Goal: Task Accomplishment & Management: Use online tool/utility

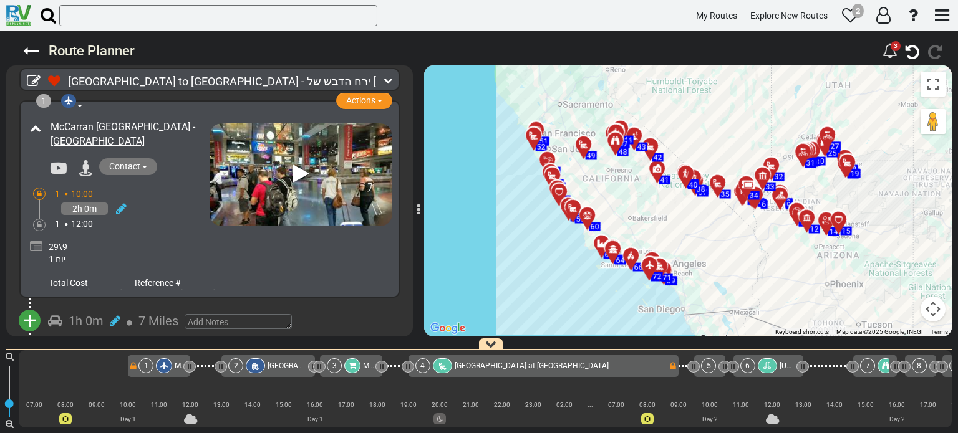
click at [36, 246] on icon at bounding box center [36, 247] width 12 height 12
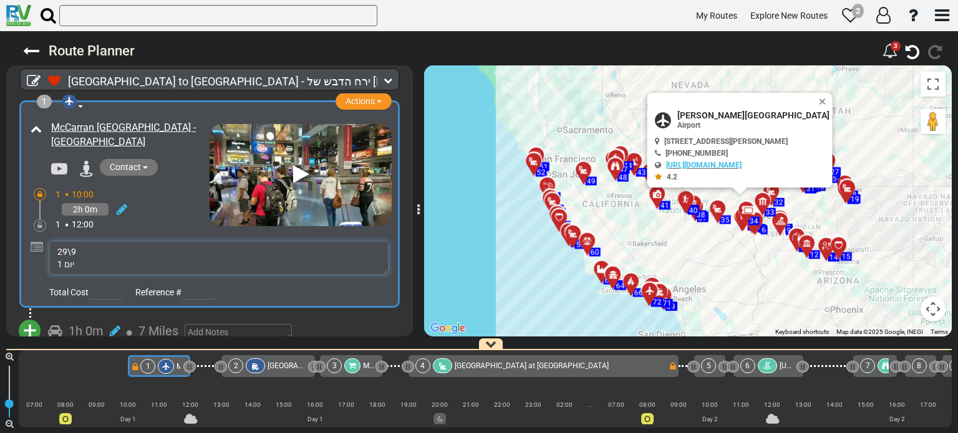
click at [80, 249] on textarea "29\9 יום 1" at bounding box center [218, 258] width 339 height 34
type textarea "29\9 יום שני יום 1"
click at [399, 100] on div "1 Airport Actions Add Activity Replace" at bounding box center [209, 100] width 407 height 0
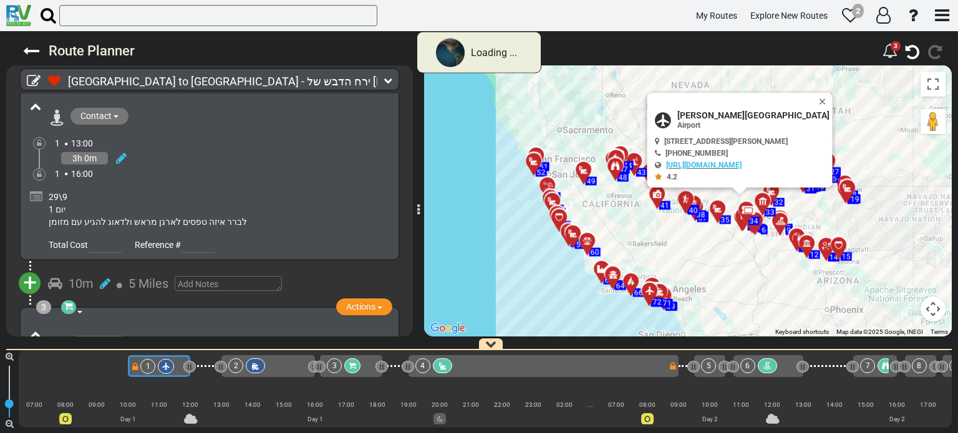
scroll to position [249, 0]
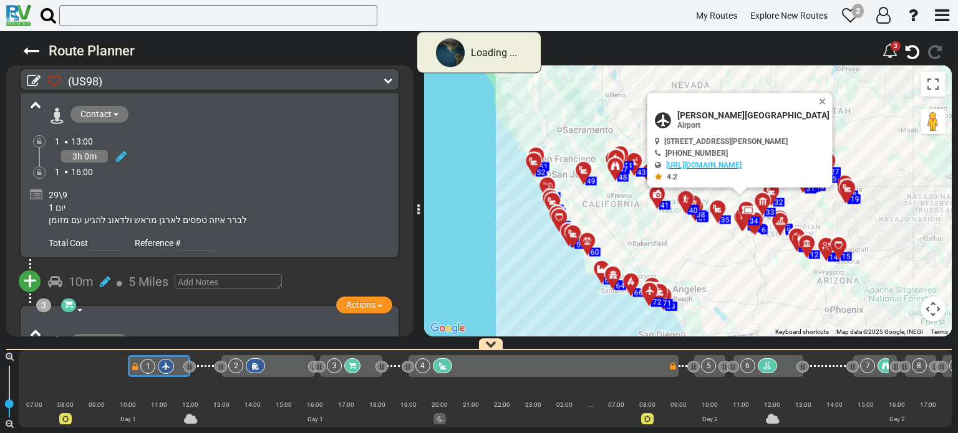
click at [35, 196] on div "29\9 יום 1 לברר איזה טפסים לארגן מראש ולדאוג להגיע עם מזומן" at bounding box center [209, 203] width 365 height 51
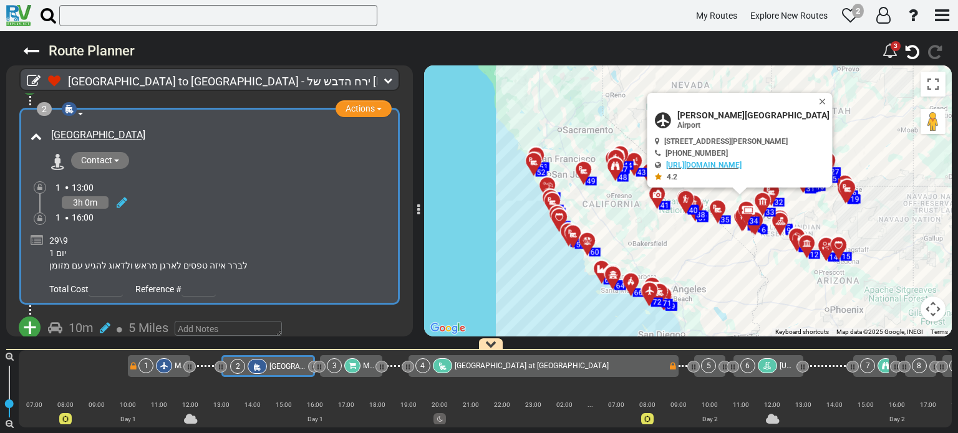
click at [40, 234] on icon at bounding box center [37, 240] width 12 height 12
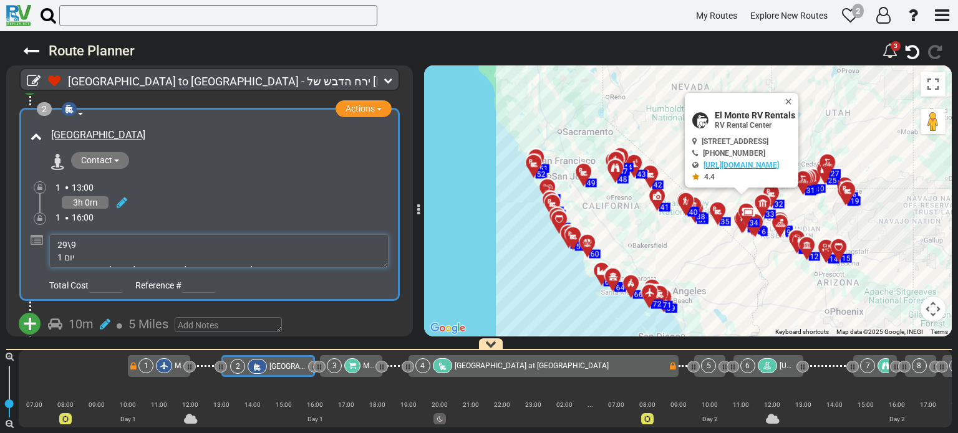
click at [76, 251] on textarea "29\9 יום 1 לברר איזה טפסים לארגן מראש ולדאוג להגיע עם מזומן" at bounding box center [218, 251] width 339 height 34
click at [80, 244] on textarea "29\9 יום 1 לברר איזה טפסים לארגן מראש ולדאוג להגיע עם מזומן" at bounding box center [218, 251] width 339 height 34
type textarea "29\9 יום שני יום 1 לברר איזה טפסים לארגן מראש ולדאוג להגיע עם מזומן"
click at [399, 231] on div "2 [GEOGRAPHIC_DATA] Actions Add Activity Replace Set as Booked Remove" at bounding box center [209, 204] width 407 height 195
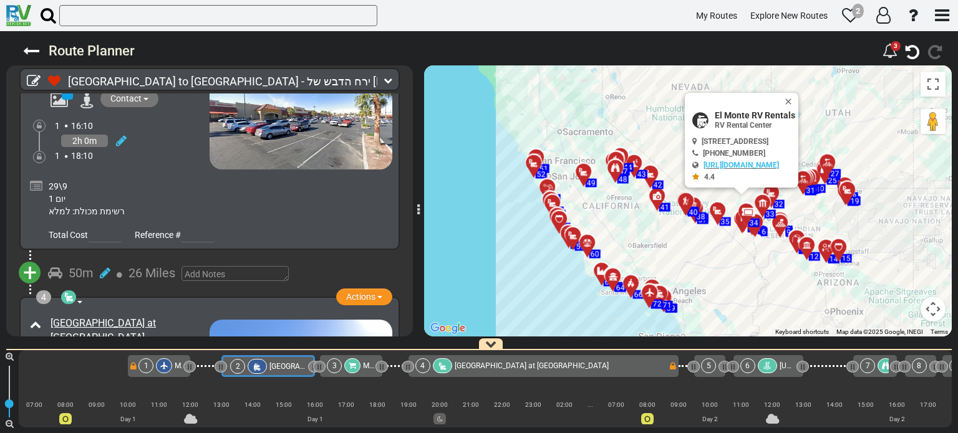
scroll to position [587, 0]
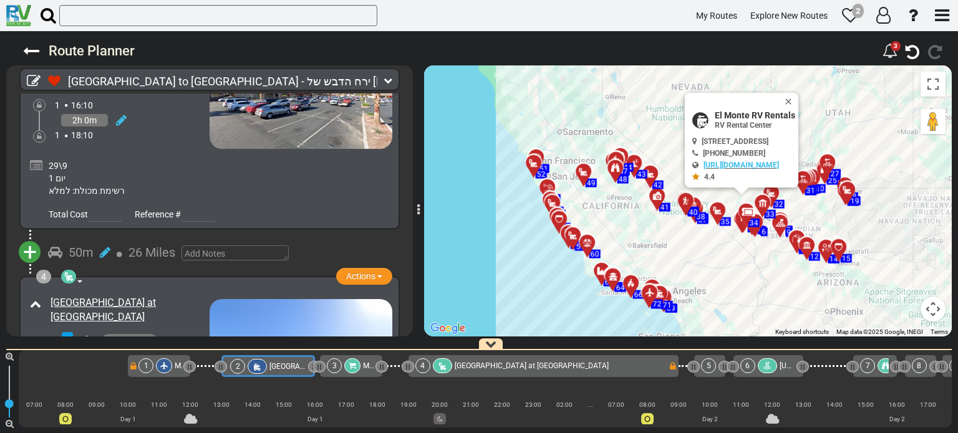
click at [32, 160] on icon at bounding box center [36, 166] width 12 height 12
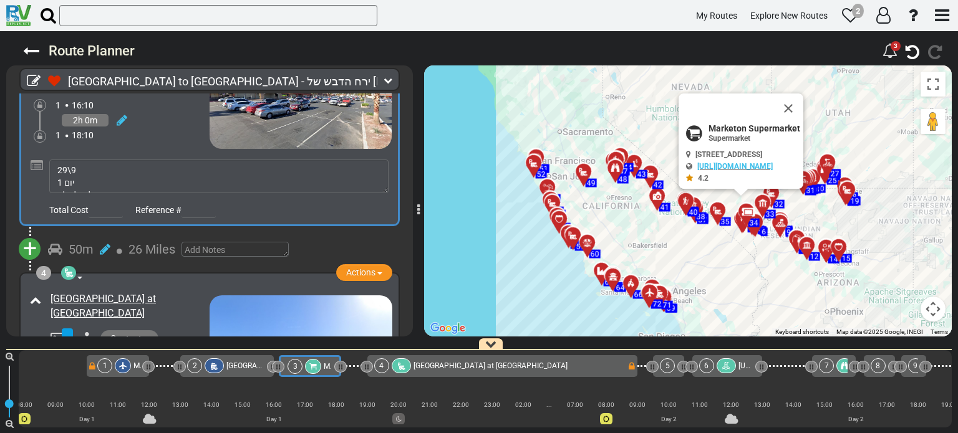
scroll to position [0, 52]
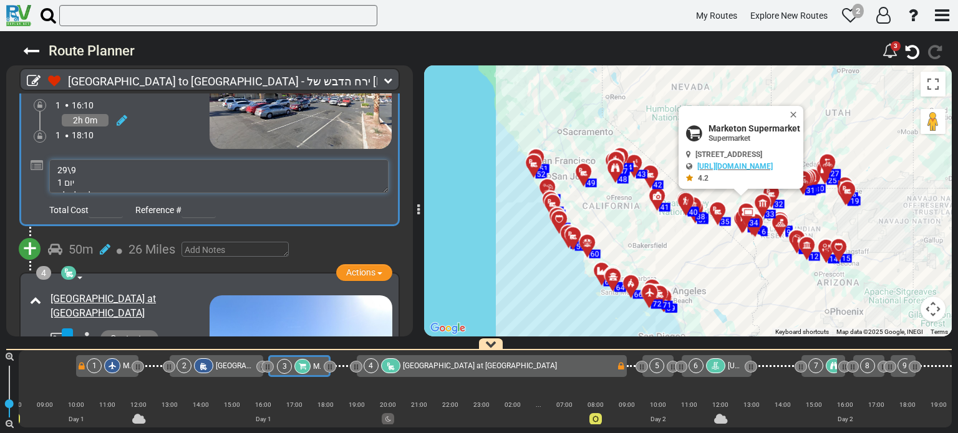
click at [79, 168] on textarea "29\9 יום 1 רשימת מכולת: למלא" at bounding box center [218, 177] width 339 height 34
type textarea "29\9 יום שני יום 1 רשימת מכולת: למלא"
click at [388, 241] on div "+ Add Atraction Add Campground 50m 26 Miles" at bounding box center [209, 250] width 379 height 18
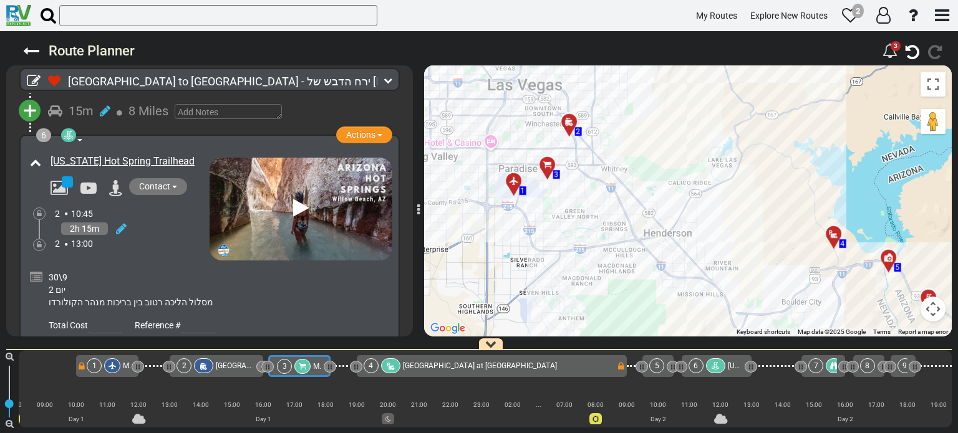
scroll to position [1339, 0]
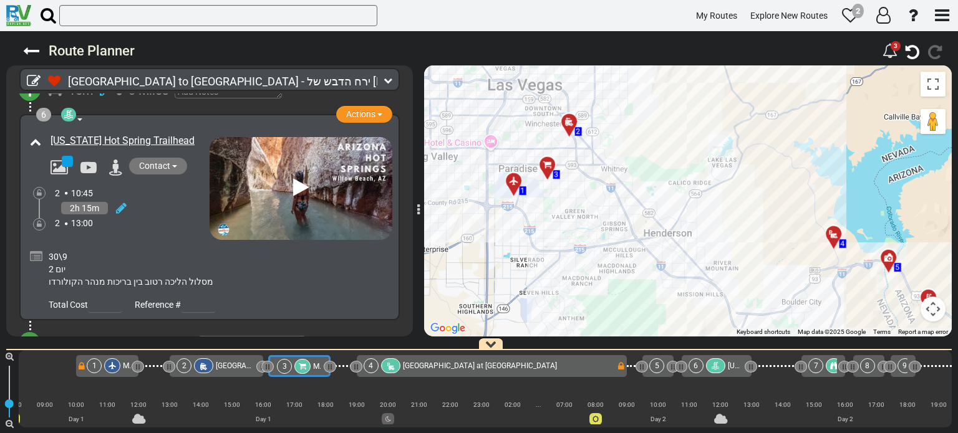
click at [39, 251] on icon at bounding box center [36, 257] width 12 height 12
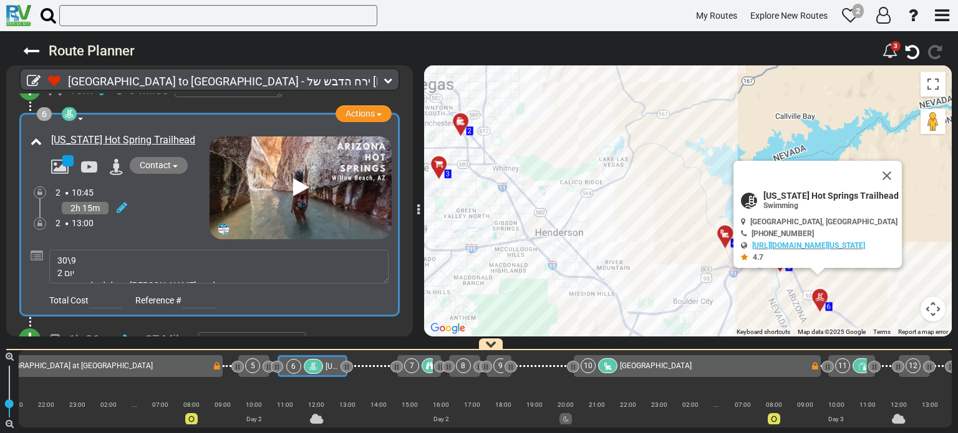
scroll to position [0, 465]
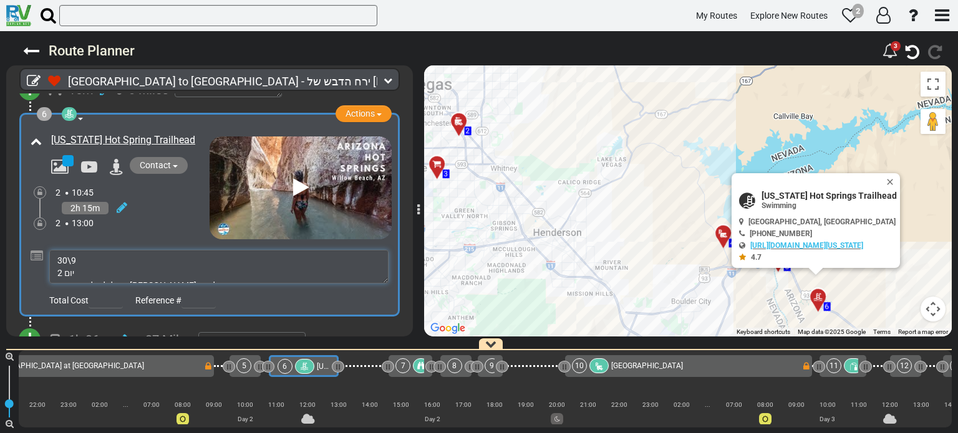
click at [80, 251] on textarea "30\9 יום 2 מסלול הליכה רטוב [PERSON_NAME] בריכות מנהר הקולורדו" at bounding box center [218, 267] width 339 height 34
type textarea "30\9 יום שלישי יום 2 מסלול הליכה רטוב [PERSON_NAME] בריכות מנהר הקולורדו"
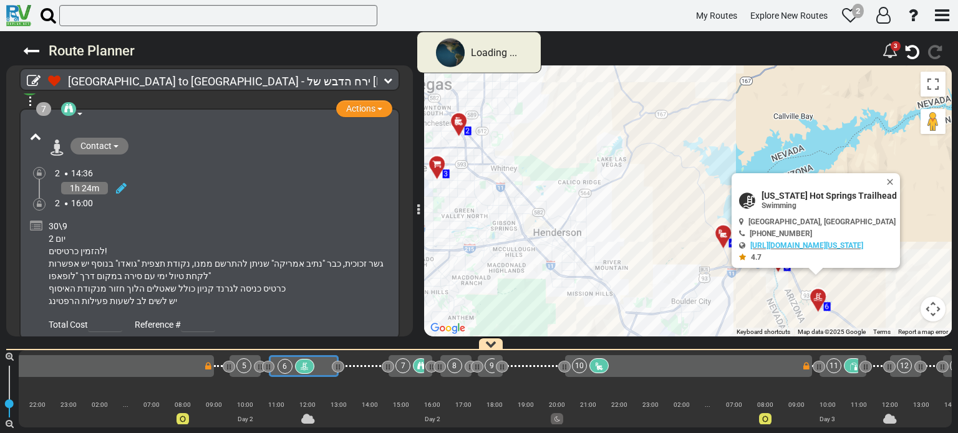
scroll to position [1455, 0]
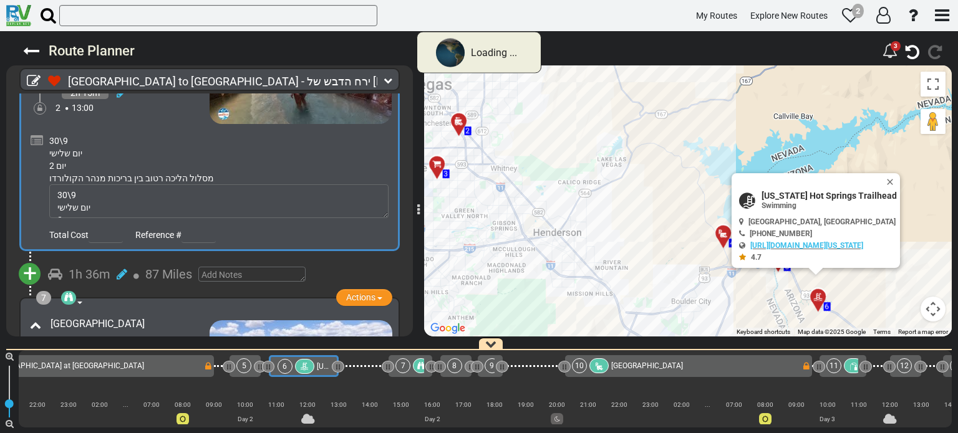
click at [37, 403] on div at bounding box center [39, 408] width 5 height 11
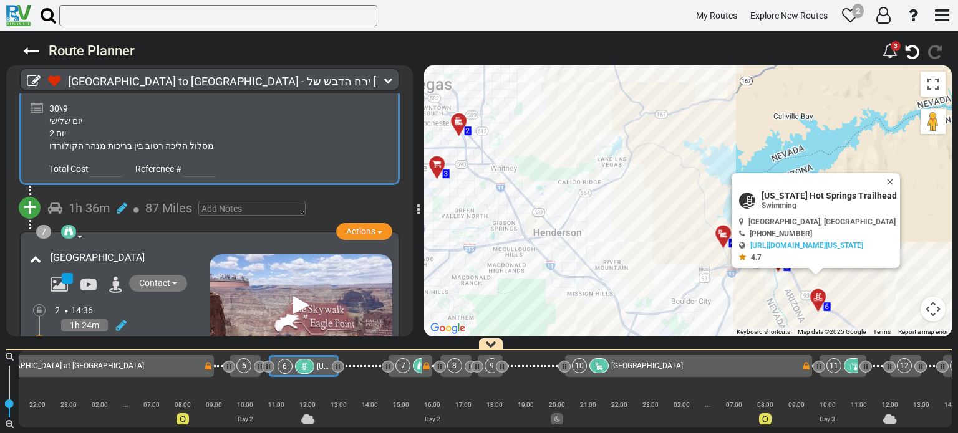
scroll to position [1612, 0]
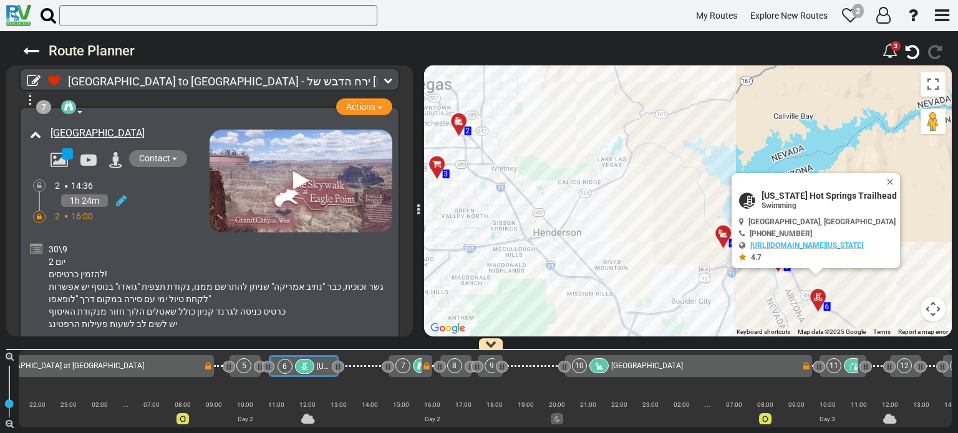
click at [35, 243] on icon at bounding box center [36, 249] width 12 height 12
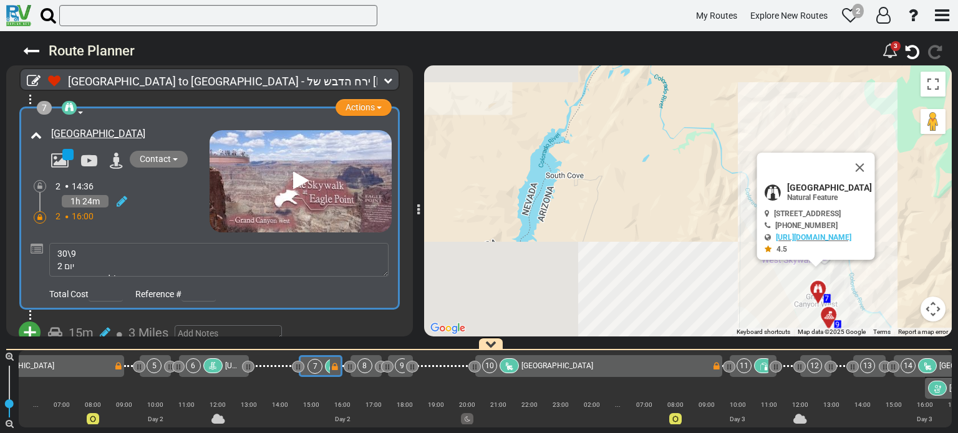
scroll to position [0, 0]
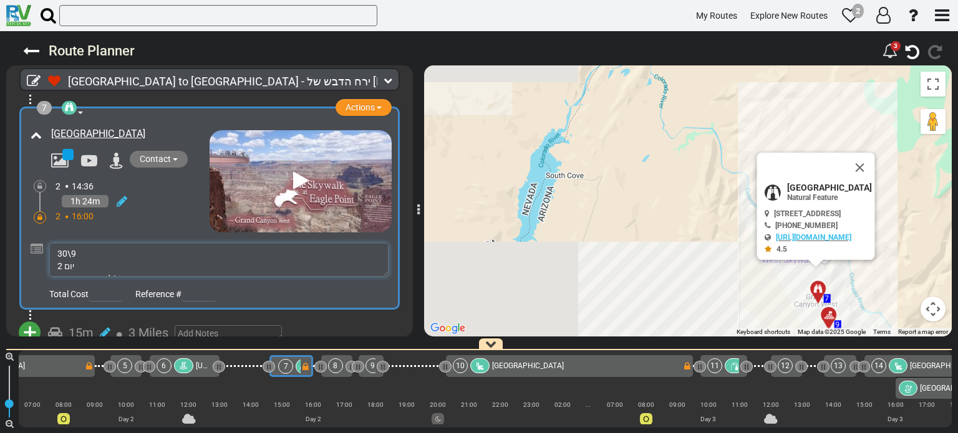
click at [84, 243] on textarea "30\9 יום 2 להזמין כרטיסים! גשר זכוכית, כבר "נתיב אמריקה" שניתן להתרשם ממנו, נקו…" at bounding box center [218, 260] width 339 height 34
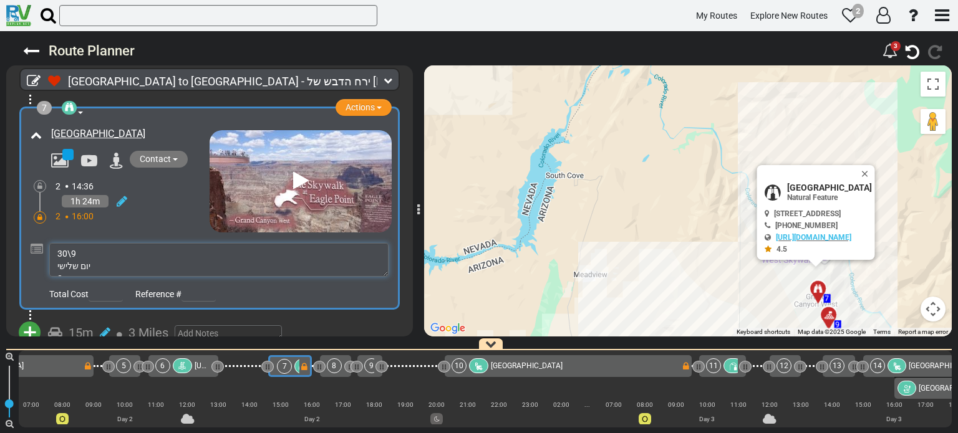
type textarea "30\9 יום שלישי יום 2 להזמין כרטיסים! גשר זכוכית, כבר "נתיב אמריקה" שניתן להתרשם…"
click at [325, 316] on div "+ Add Atraction Add Campground 15m 3 Miles" at bounding box center [209, 333] width 377 height 34
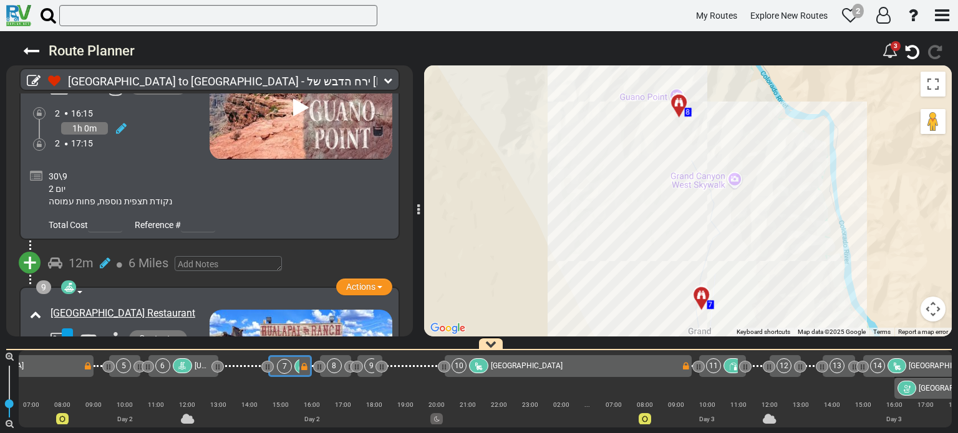
click at [38, 170] on icon at bounding box center [36, 176] width 12 height 12
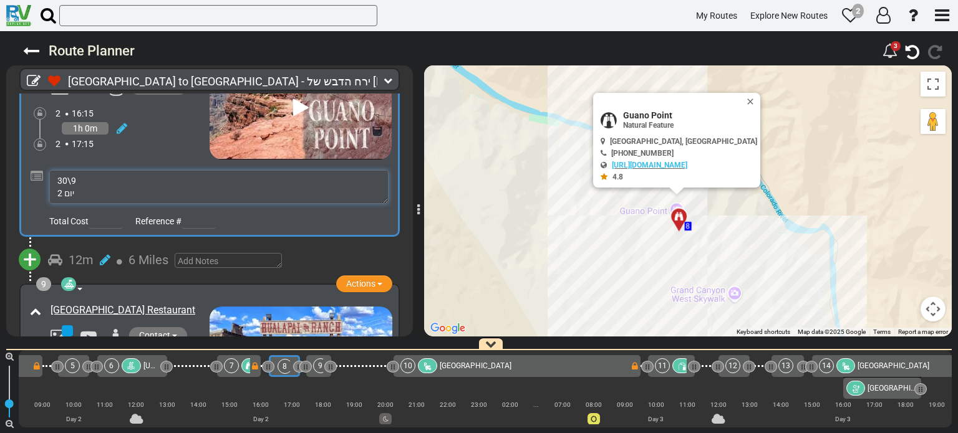
click at [84, 170] on textarea "30\9 יום 2 נקודת תצפית נוספת, פחות עמוסה" at bounding box center [218, 187] width 339 height 34
type textarea "30\9 יום שלישי יום 2 נקודת תצפית נוספת, פחות עמוסה"
click at [387, 251] on div "+ Add Atraction Add Campground 12m 6 Miles" at bounding box center [209, 260] width 379 height 18
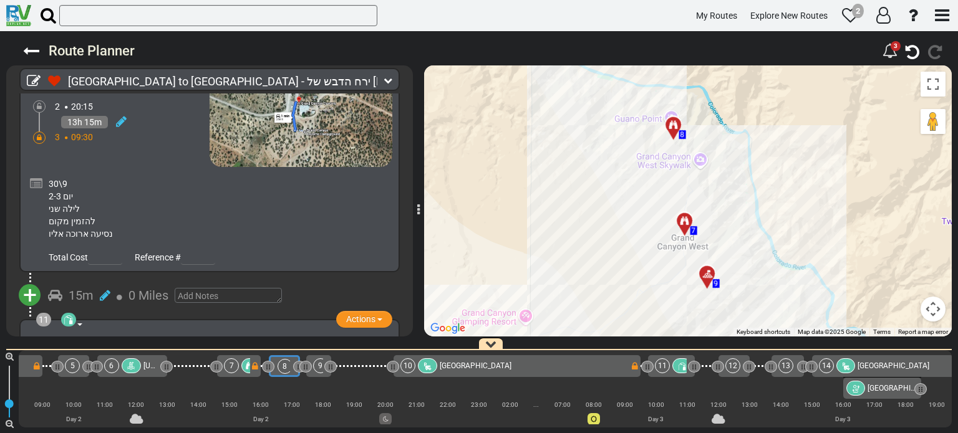
click at [37, 178] on icon at bounding box center [36, 184] width 12 height 12
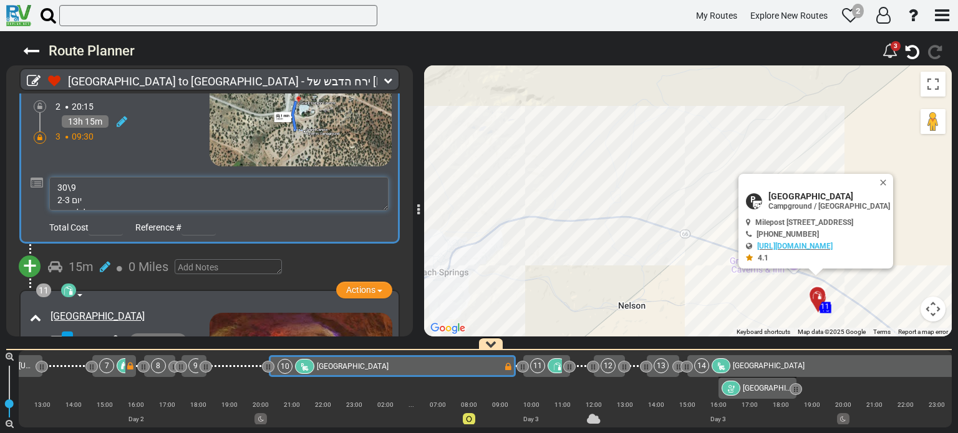
click at [79, 177] on textarea "30\9 יום 2-3 לילה שני להזמין מקום נסיעה ארוכה אליו" at bounding box center [218, 194] width 339 height 34
type textarea "30\9 יום שלישי+ רביעי יום 2-3 לילה שני להזמין מקום נסיעה ארוכה אליו"
click at [303, 258] on div "15m 0 Miles" at bounding box center [219, 267] width 342 height 18
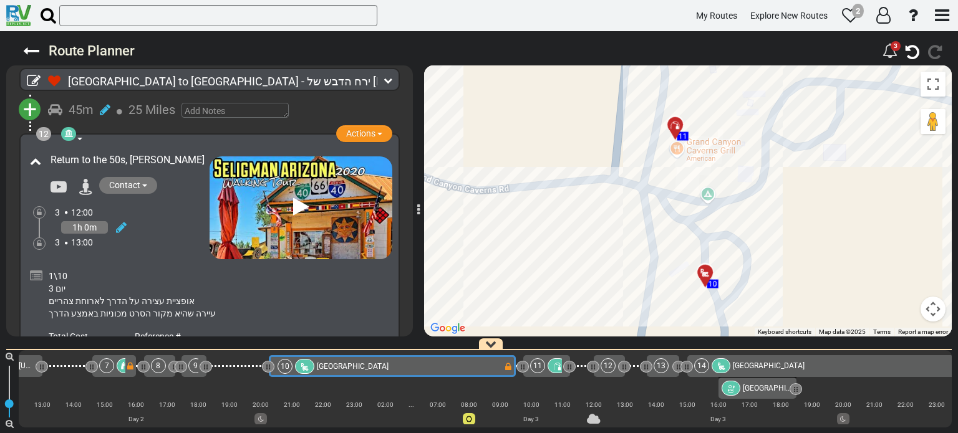
click at [36, 270] on icon at bounding box center [36, 276] width 12 height 12
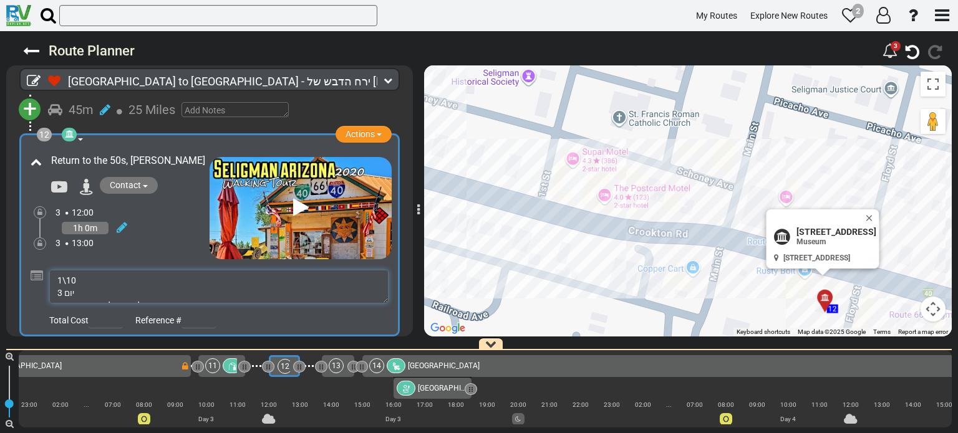
click at [87, 270] on textarea "1\10 יום 3 אופציית עצירה על הדרך לארוחת צהריים עיירה שהיא מקור הסרט מכוניות באמ…" at bounding box center [218, 287] width 339 height 34
type textarea "1\10 יום רביעי- ערב יום כיפור יום 3 אופציית עצירה על הדרך לארוחת צהריים עיירה ש…"
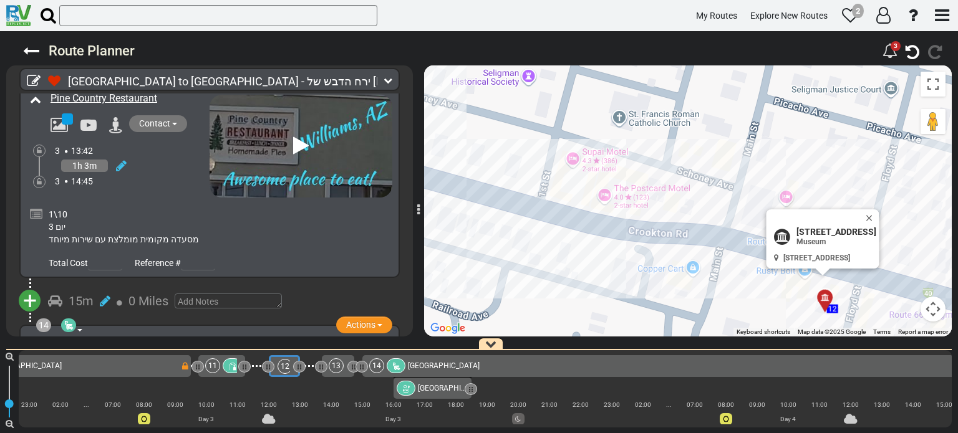
click at [38, 208] on icon at bounding box center [36, 214] width 12 height 12
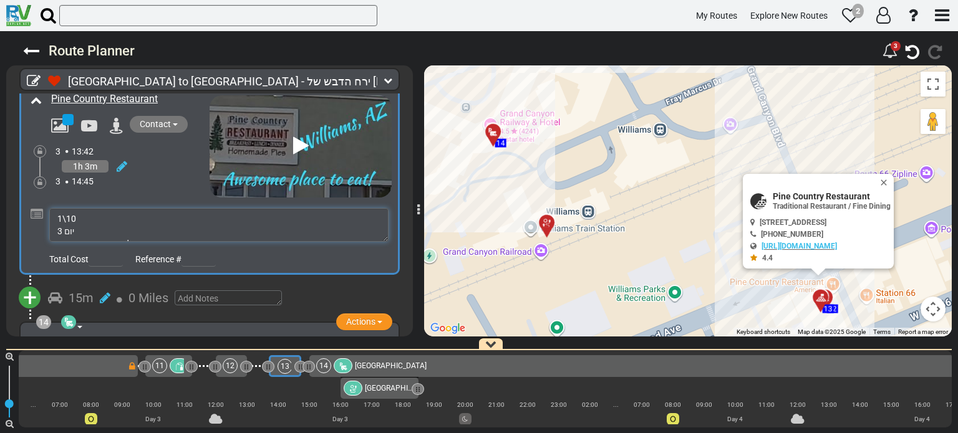
drag, startPoint x: 76, startPoint y: 188, endPoint x: 107, endPoint y: 191, distance: 31.4
click at [78, 208] on textarea "1\10 יום 3 מסעדה מקומית מומלצת עם שירות מיוחד" at bounding box center [218, 225] width 339 height 34
type textarea "1\10 יום רביעי- ערב יום כיפור יום 3 מסעדה מקומית מומלצת עם שירות מיוחד"
click at [294, 281] on div "+ Add Atraction Add Campground 15m 0 Miles" at bounding box center [209, 298] width 377 height 34
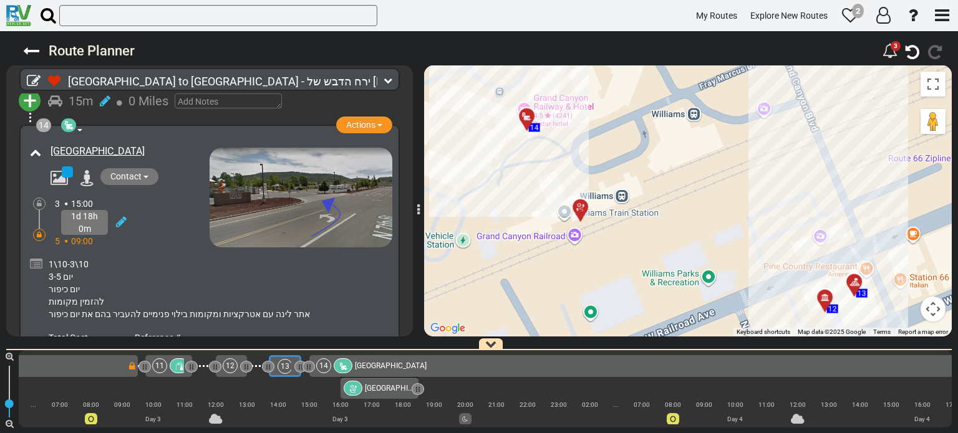
click at [33, 258] on icon at bounding box center [36, 264] width 12 height 12
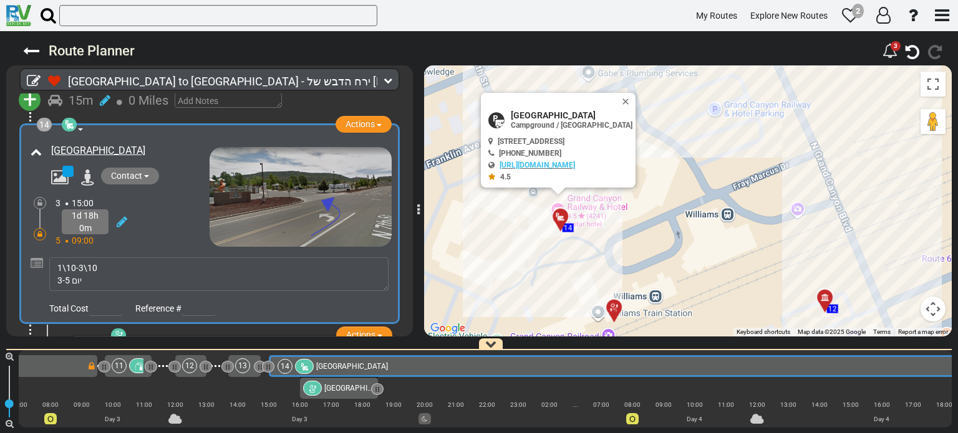
scroll to position [0, 1180]
click at [107, 258] on textarea "1\10-3\10 יום 3-5 יום כיפור להזמין מקומות אתר לינה עם אטרקציות ומקומות בילוי פנ…" at bounding box center [218, 275] width 339 height 34
type textarea "1\10-3\10 רביעי +חמישי- יציאה שישי בבוקר יום 3-5 יום כיפור להזמין מקומות אתר לי…"
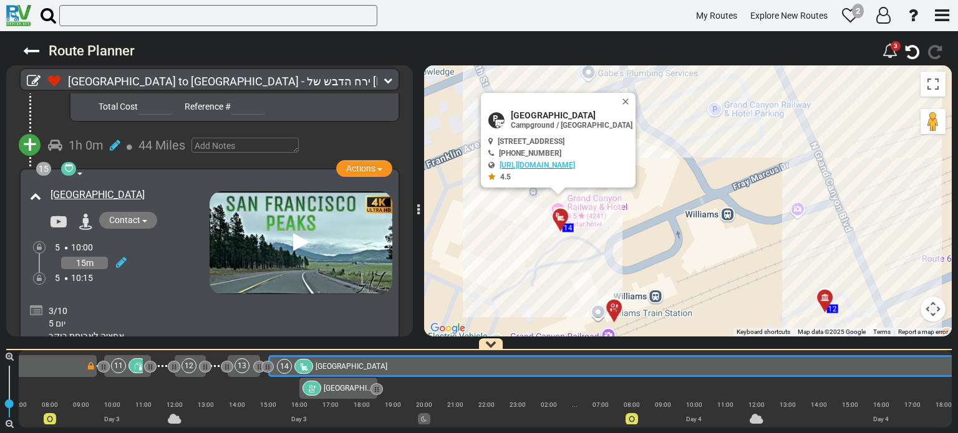
scroll to position [4114, 0]
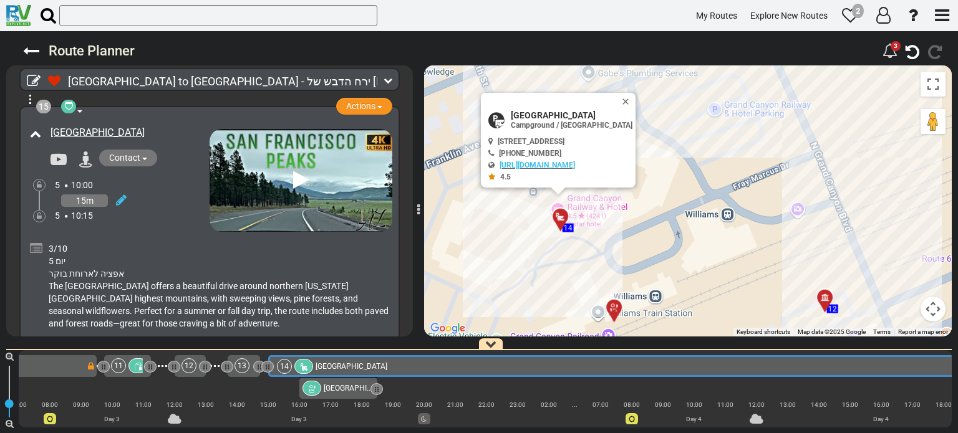
click at [37, 243] on icon at bounding box center [36, 249] width 12 height 12
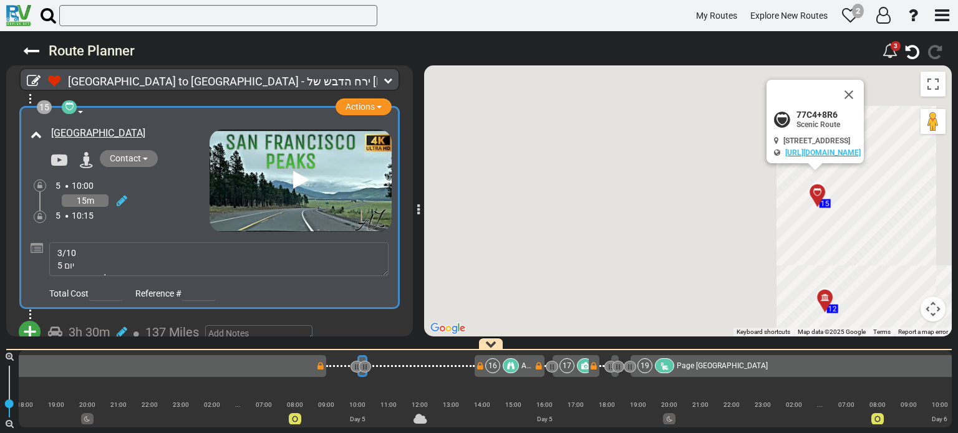
scroll to position [0, 2187]
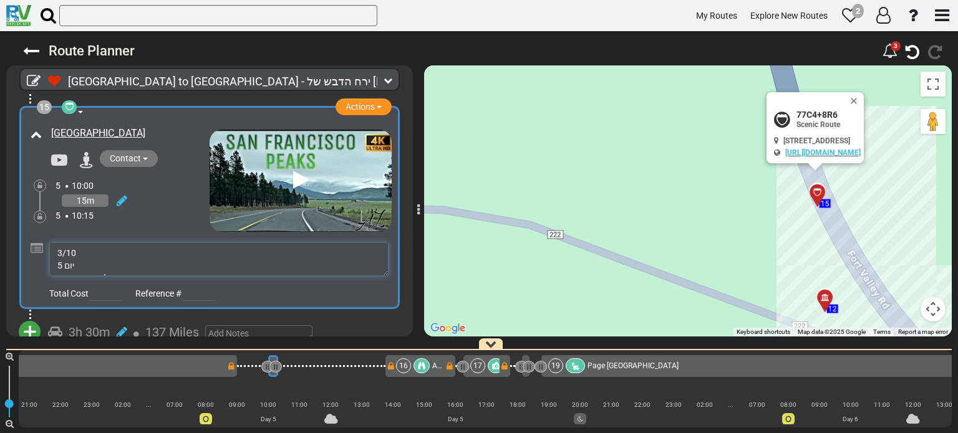
click at [79, 243] on textarea "3/10 יום 5 אפציה לארוחת בוקר The [GEOGRAPHIC_DATA] offers a beautiful drive aro…" at bounding box center [218, 260] width 339 height 34
type textarea "[DATE] יום 5 אפציה לארוחת בוקר The [GEOGRAPHIC_DATA] offers a beautiful drive a…"
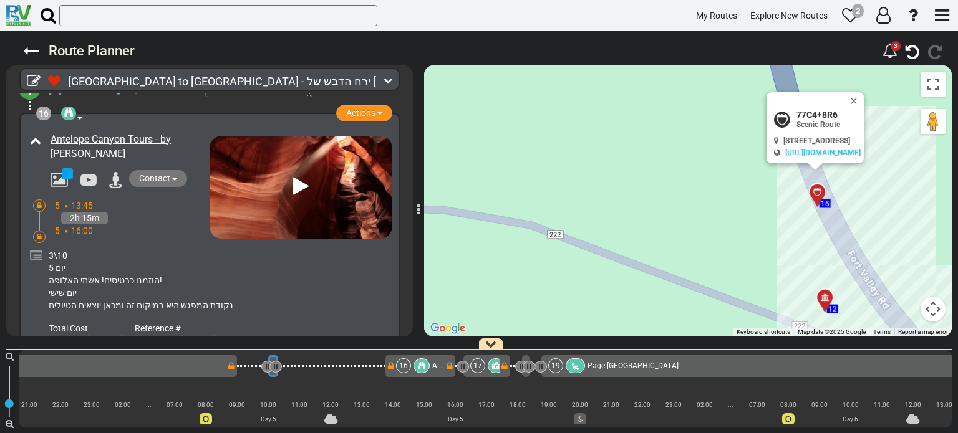
scroll to position [4481, 0]
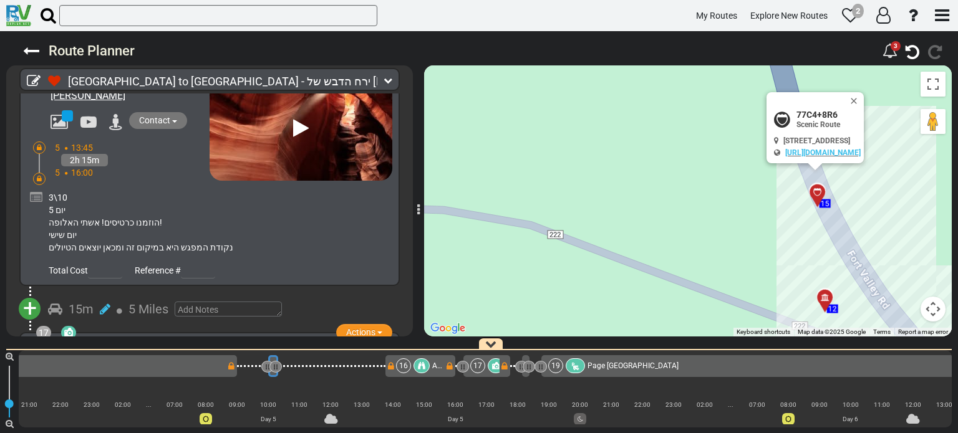
click at [36, 191] on icon at bounding box center [36, 197] width 12 height 12
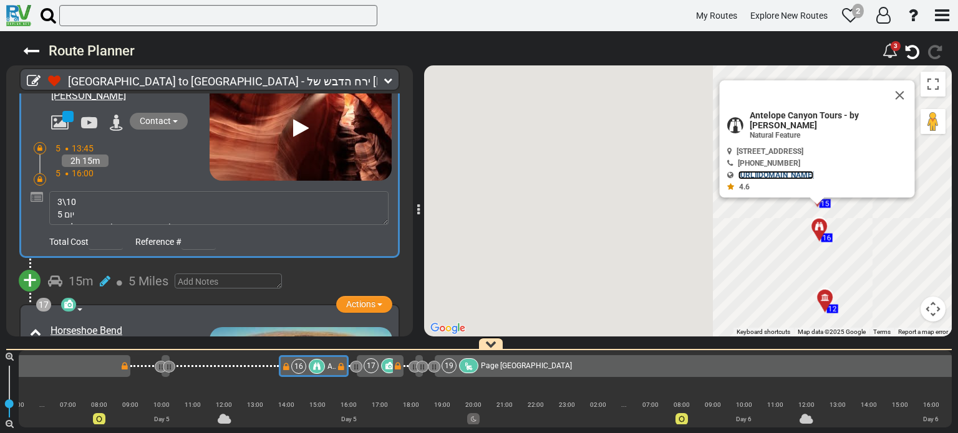
scroll to position [0, 2305]
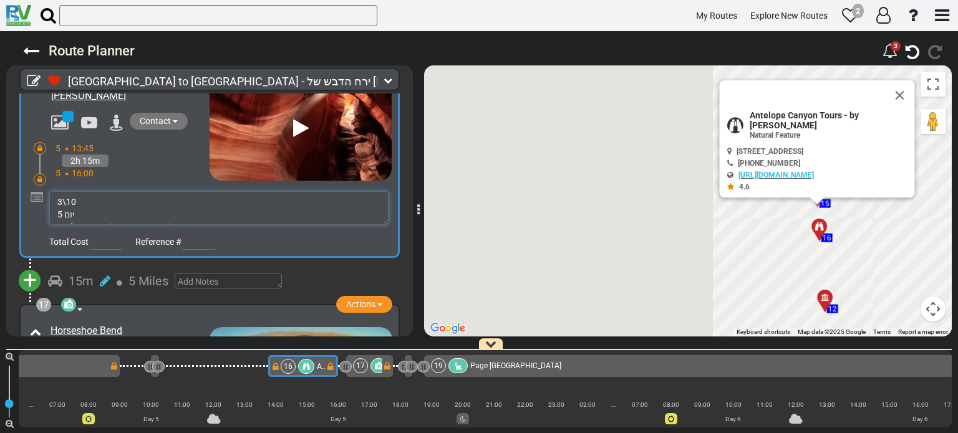
click at [80, 191] on textarea "3\10 יום 5 הוזמנו כרטיסים! אשתי האלופה! יום שישי נקודת המפגש היא במיקום זה ומכא…" at bounding box center [218, 208] width 339 height 34
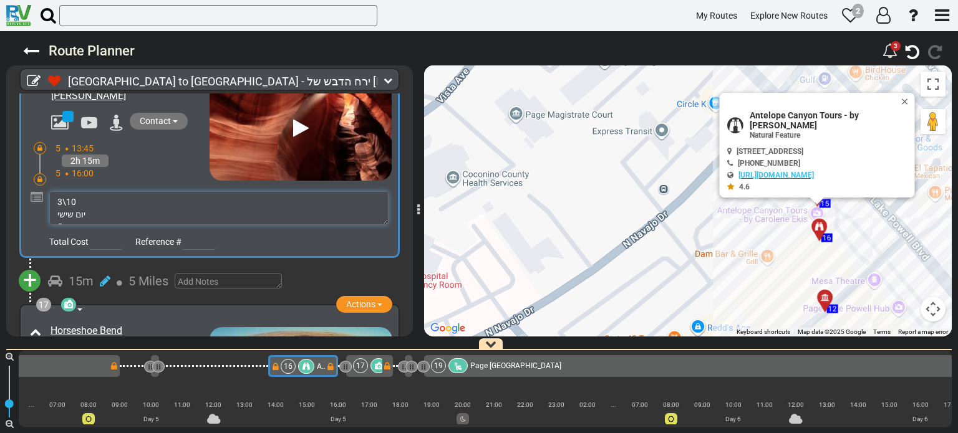
type textarea "3\10 יום שישי יום 5 הוזמנו כרטיסים! אשתי האלופה! יום שישי נקודת המפגש היא במיקו…"
click at [364, 272] on div "15m 5 Miles" at bounding box center [219, 281] width 342 height 18
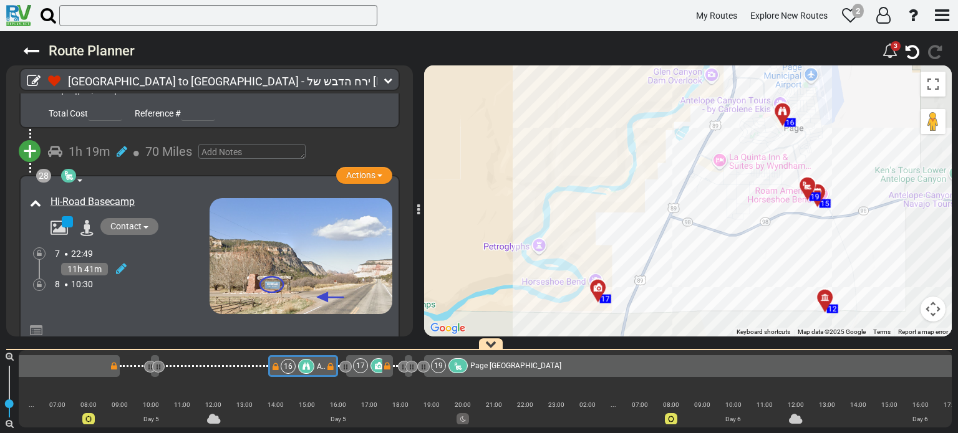
scroll to position [7787, 0]
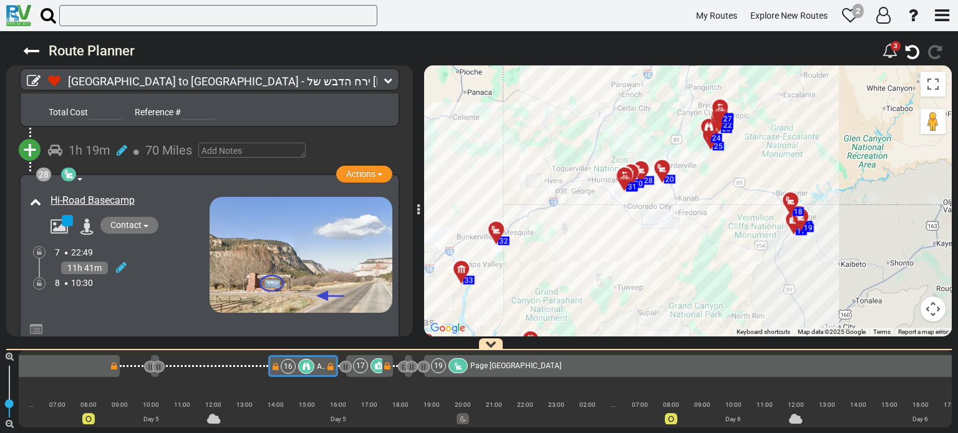
drag, startPoint x: 573, startPoint y: 193, endPoint x: 649, endPoint y: 206, distance: 77.3
click at [650, 221] on div "To activate drag with keyboard, press Alt + Enter. Once in keyboard drag state,…" at bounding box center [688, 200] width 528 height 271
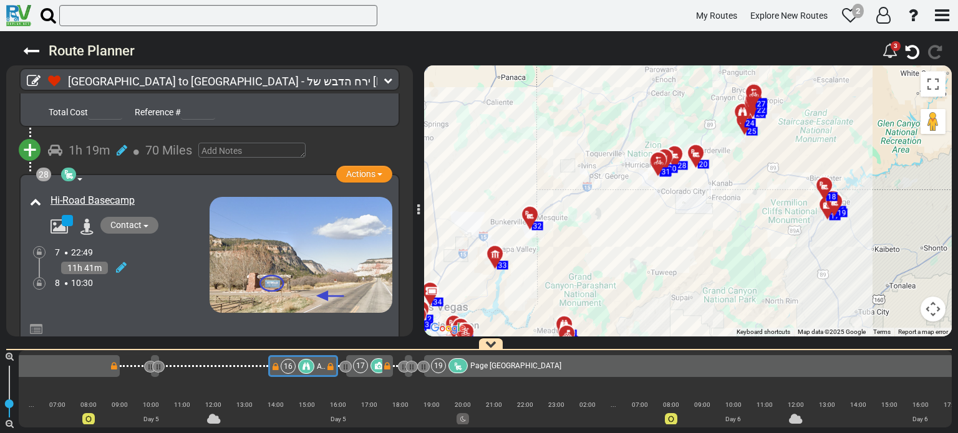
drag, startPoint x: 645, startPoint y: 221, endPoint x: 679, endPoint y: 204, distance: 37.9
click at [679, 204] on div "To activate drag with keyboard, press Alt + Enter. Once in keyboard drag state,…" at bounding box center [688, 200] width 528 height 271
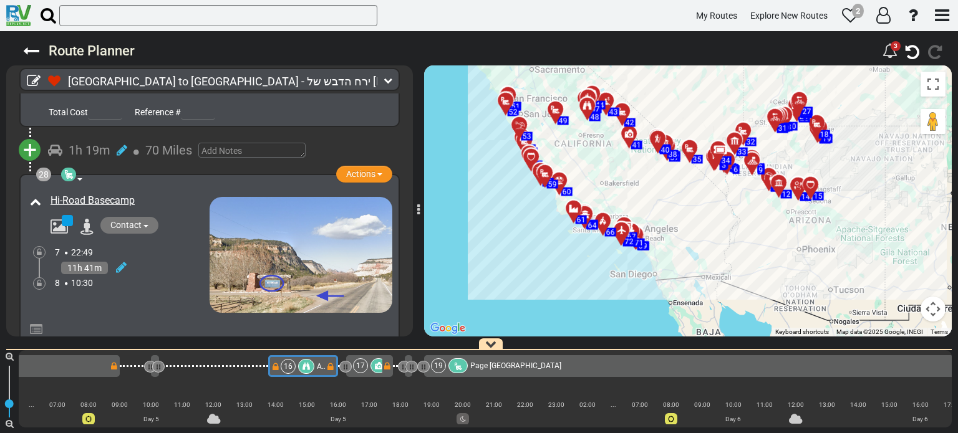
drag, startPoint x: 556, startPoint y: 219, endPoint x: 768, endPoint y: 133, distance: 228.8
click at [768, 133] on div "To activate drag with keyboard, press Alt + Enter. Once in keyboard drag state,…" at bounding box center [688, 200] width 528 height 271
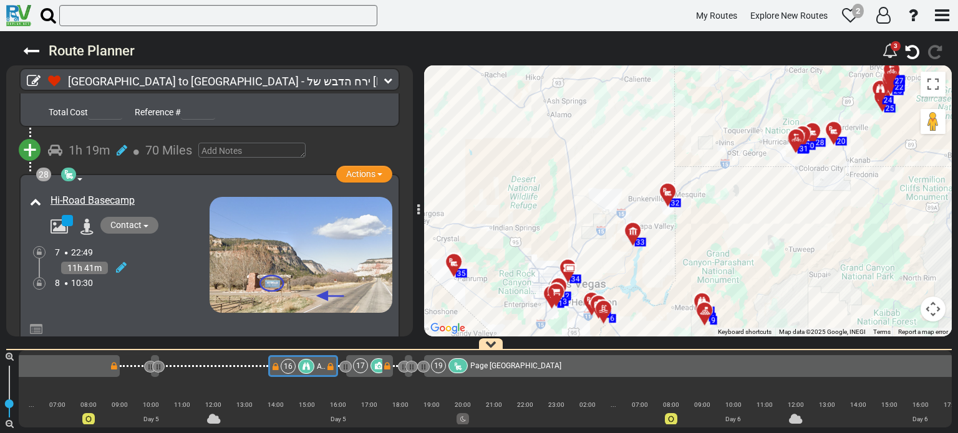
drag, startPoint x: 801, startPoint y: 173, endPoint x: 529, endPoint y: 286, distance: 293.8
click at [529, 286] on div "To activate drag with keyboard, press Alt + Enter. Once in keyboard drag state,…" at bounding box center [688, 200] width 528 height 271
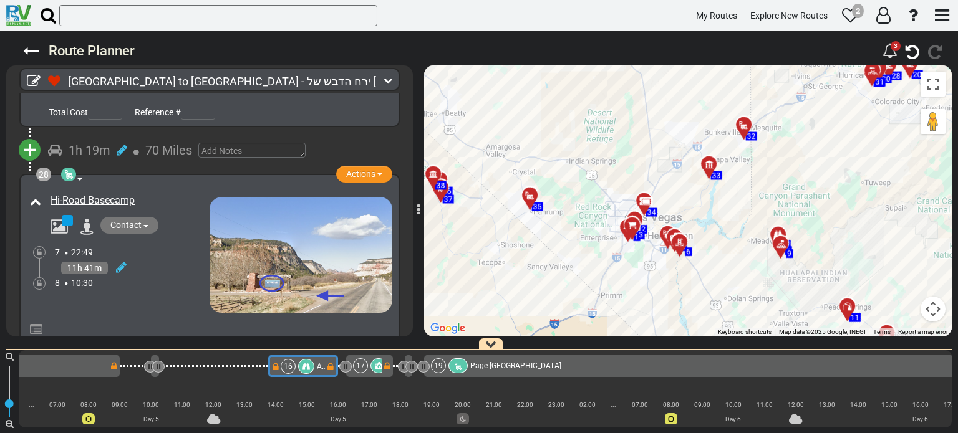
drag, startPoint x: 749, startPoint y: 214, endPoint x: 826, endPoint y: 145, distance: 102.4
click at [826, 145] on div "To activate drag with keyboard, press Alt + Enter. Once in keyboard drag state,…" at bounding box center [688, 200] width 528 height 271
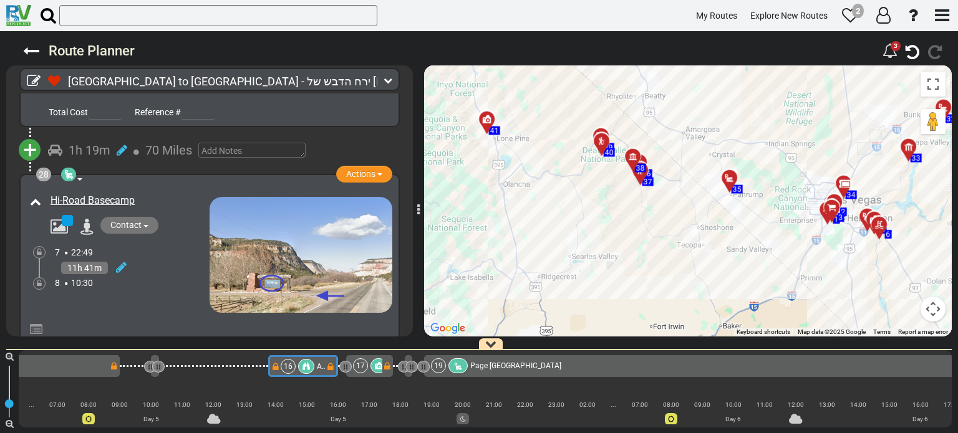
drag, startPoint x: 612, startPoint y: 236, endPoint x: 828, endPoint y: 183, distance: 222.0
click at [828, 183] on div "To activate drag with keyboard, press Alt + Enter. Once in keyboard drag state,…" at bounding box center [688, 200] width 528 height 271
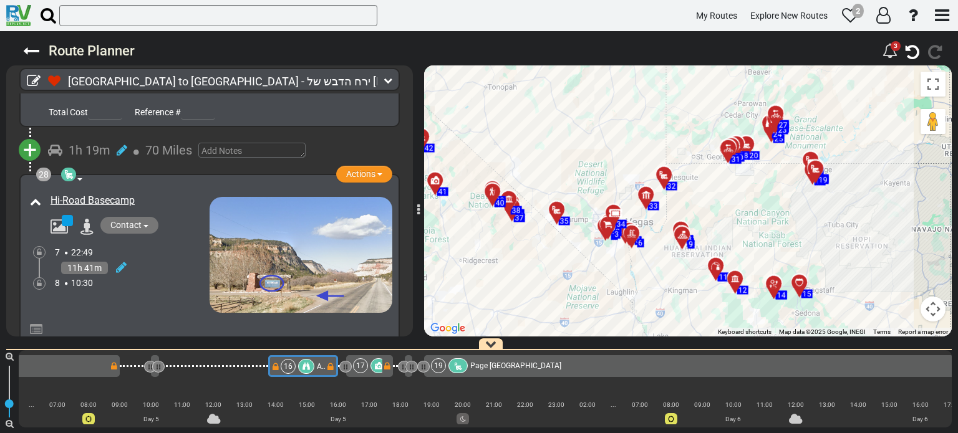
drag, startPoint x: 690, startPoint y: 178, endPoint x: 643, endPoint y: 281, distance: 113.3
click at [643, 281] on div "To activate drag with keyboard, press Alt + Enter. Once in keyboard drag state,…" at bounding box center [688, 200] width 528 height 271
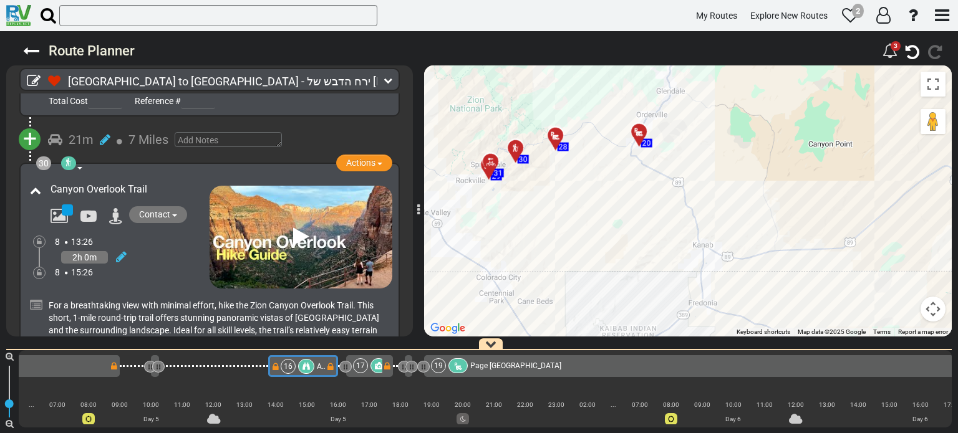
scroll to position [8286, 0]
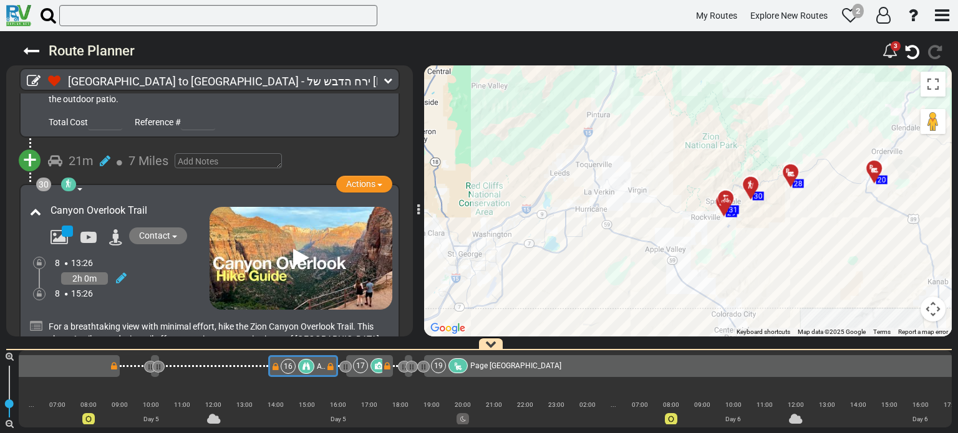
drag, startPoint x: 556, startPoint y: 186, endPoint x: 791, endPoint y: 209, distance: 236.1
click at [794, 210] on div "To activate drag with keyboard, press Alt + Enter. Once in keyboard drag state,…" at bounding box center [688, 200] width 528 height 271
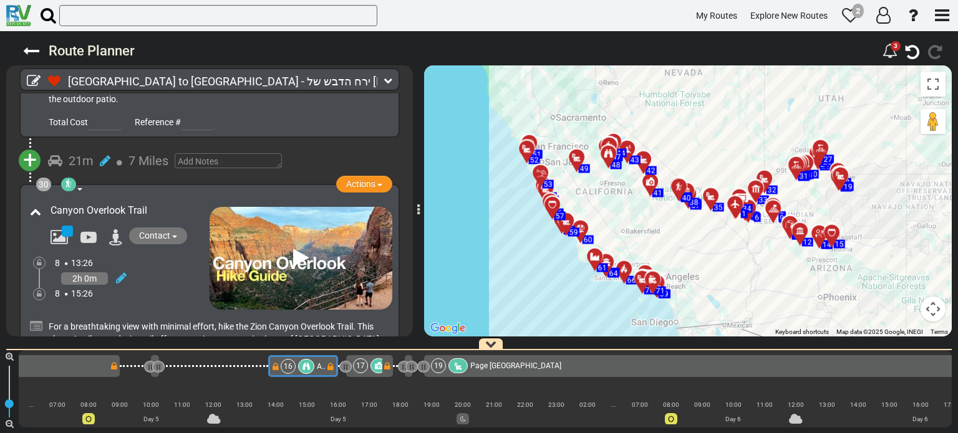
drag, startPoint x: 688, startPoint y: 239, endPoint x: 688, endPoint y: 221, distance: 18.1
click at [688, 221] on div "To activate drag with keyboard, press Alt + Enter. Once in keyboard drag state,…" at bounding box center [688, 200] width 528 height 271
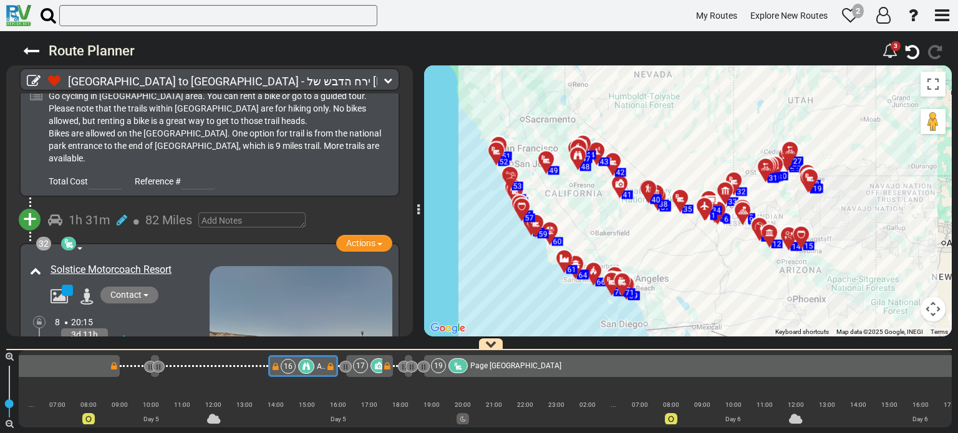
scroll to position [8847, 0]
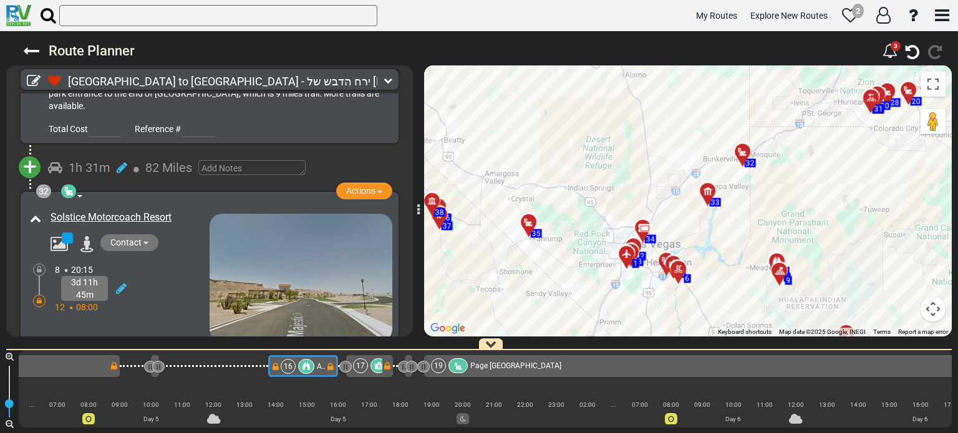
drag, startPoint x: 756, startPoint y: 215, endPoint x: 555, endPoint y: 328, distance: 230.3
click at [555, 328] on div "To activate drag with keyboard, press Alt + Enter. Once in keyboard drag state,…" at bounding box center [688, 200] width 528 height 271
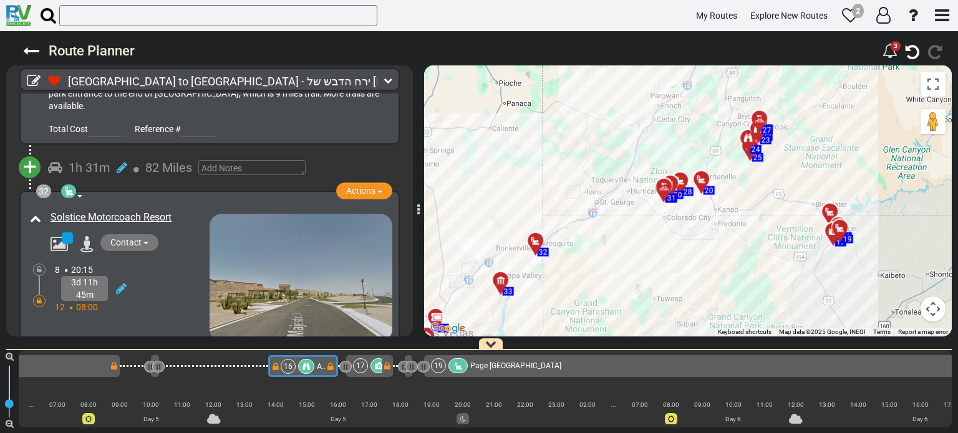
drag, startPoint x: 818, startPoint y: 217, endPoint x: 647, endPoint y: 254, distance: 174.8
click at [610, 306] on div "To activate drag with keyboard, press Alt + Enter. Once in keyboard drag state,…" at bounding box center [688, 200] width 528 height 271
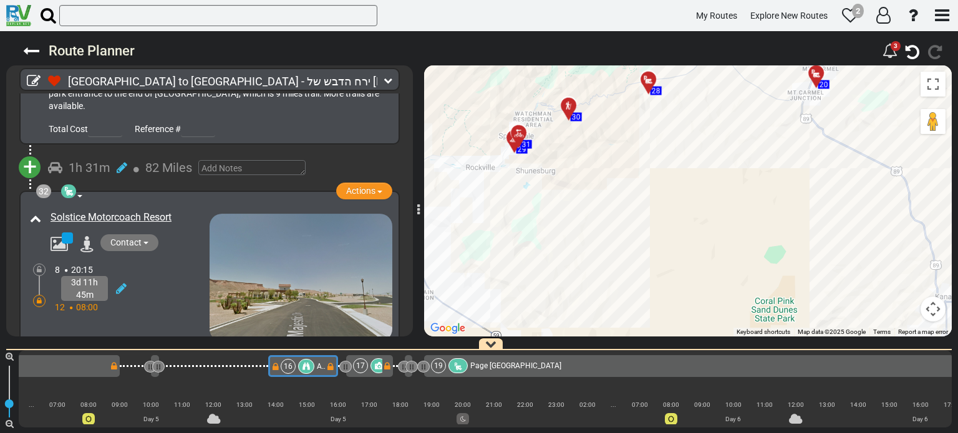
drag, startPoint x: 614, startPoint y: 154, endPoint x: 687, endPoint y: 284, distance: 149.1
click at [687, 284] on div "To activate drag with keyboard, press Alt + Enter. Once in keyboard drag state,…" at bounding box center [688, 200] width 528 height 271
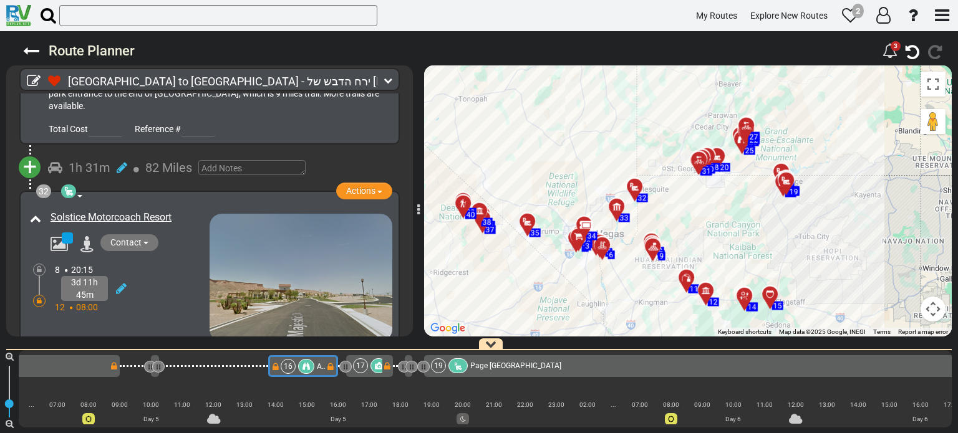
drag, startPoint x: 622, startPoint y: 267, endPoint x: 713, endPoint y: 224, distance: 101.0
click at [713, 224] on div "To activate drag with keyboard, press Alt + Enter. Once in keyboard drag state,…" at bounding box center [688, 200] width 528 height 271
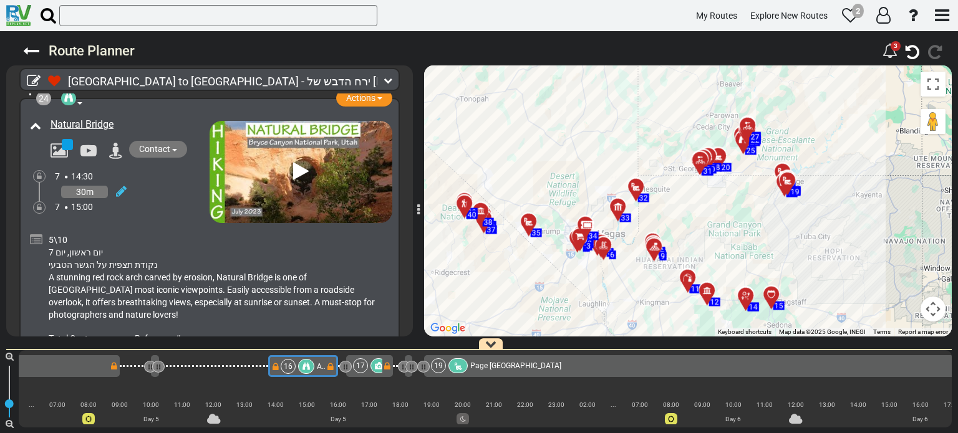
scroll to position [6734, 0]
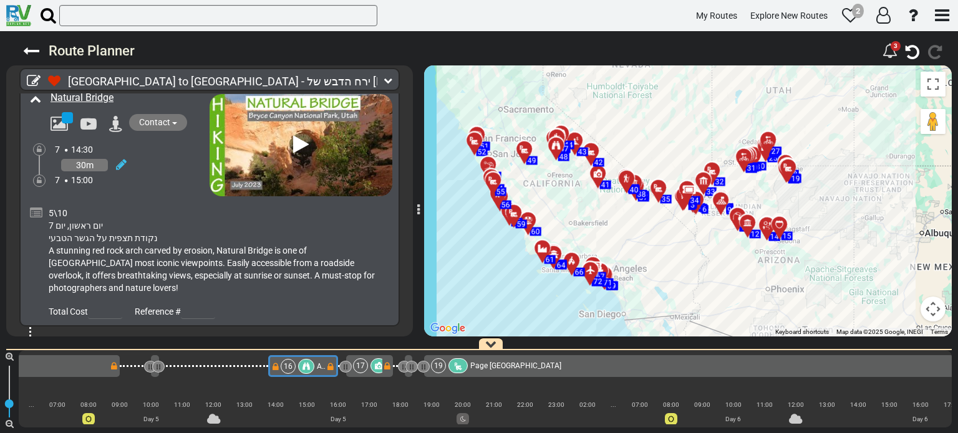
drag, startPoint x: 644, startPoint y: 267, endPoint x: 658, endPoint y: 234, distance: 35.8
click at [658, 234] on div "To activate drag with keyboard, press Alt + Enter. Once in keyboard drag state,…" at bounding box center [688, 200] width 528 height 271
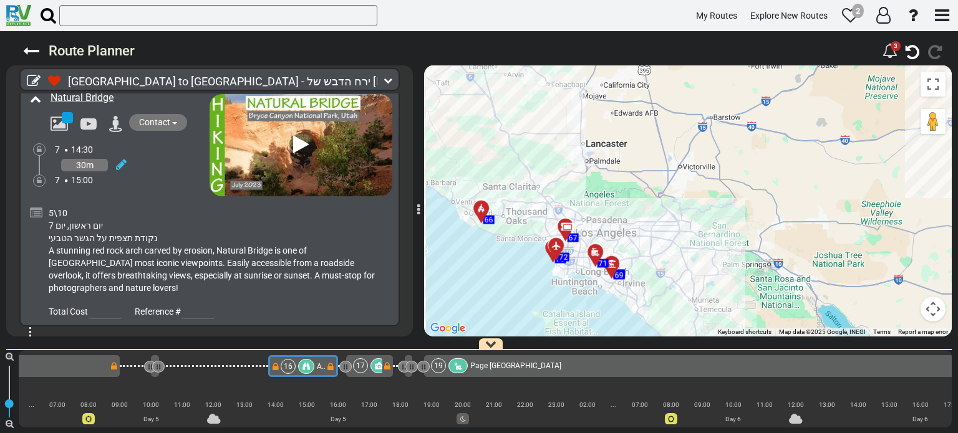
drag, startPoint x: 615, startPoint y: 296, endPoint x: 624, endPoint y: 206, distance: 90.2
click at [624, 206] on div "To activate drag with keyboard, press Alt + Enter. Once in keyboard drag state,…" at bounding box center [688, 200] width 528 height 271
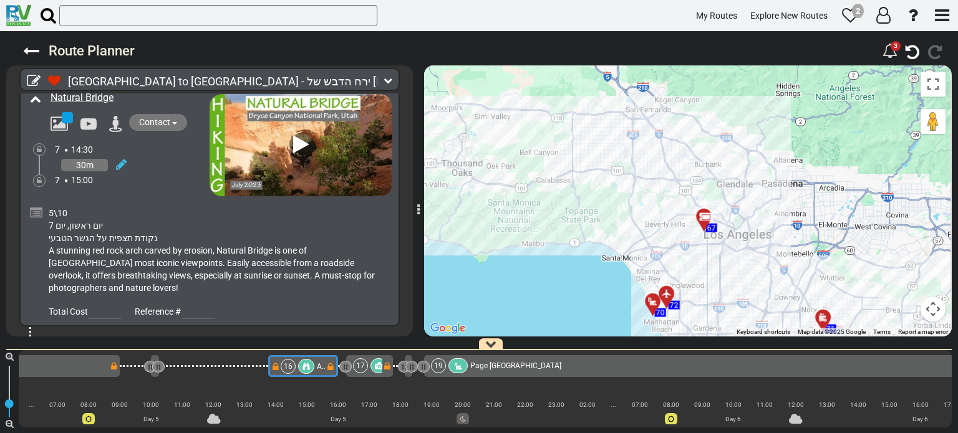
drag, startPoint x: 675, startPoint y: 221, endPoint x: 588, endPoint y: 219, distance: 87.3
click at [588, 219] on div "To activate drag with keyboard, press Alt + Enter. Once in keyboard drag state,…" at bounding box center [688, 200] width 528 height 271
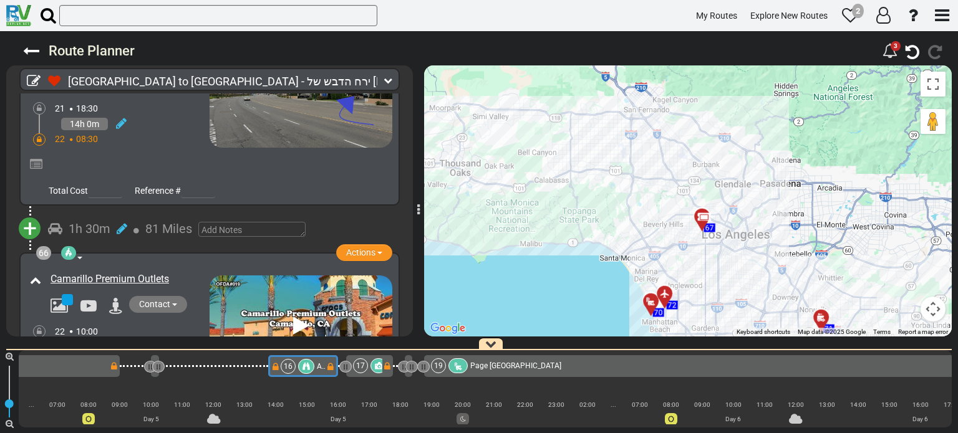
scroll to position [17305, 0]
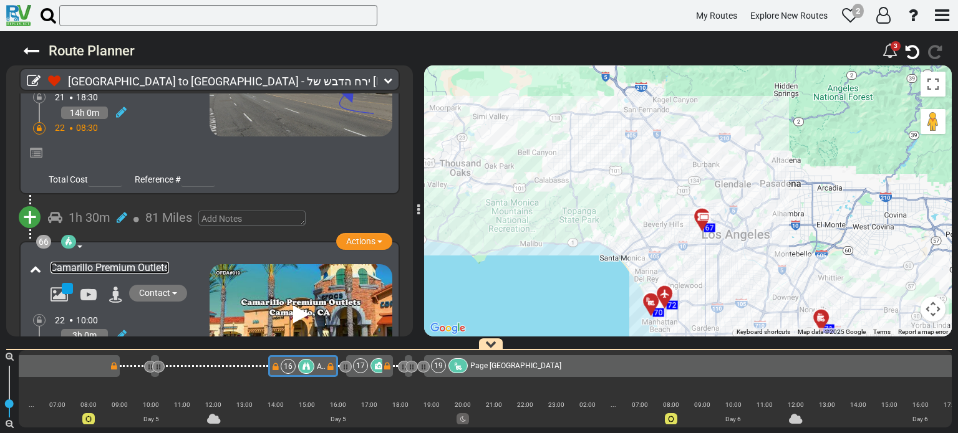
click at [107, 262] on link "Camarillo Premium Outlets" at bounding box center [110, 268] width 118 height 12
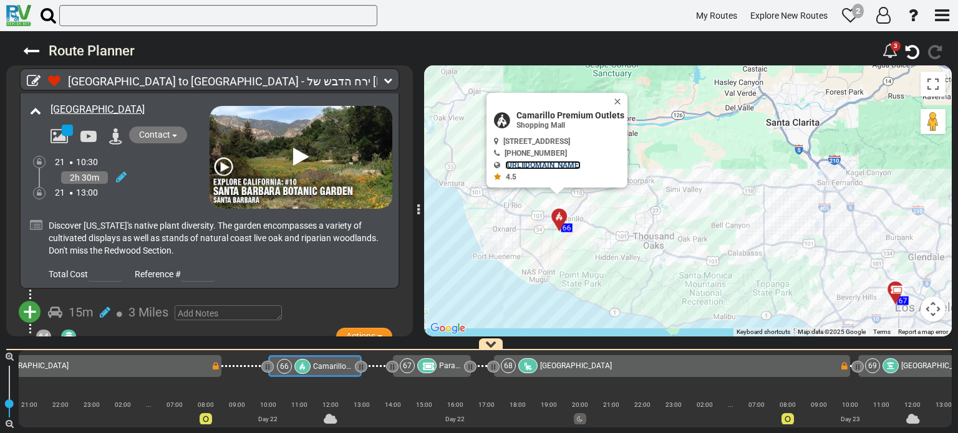
scroll to position [16744, 0]
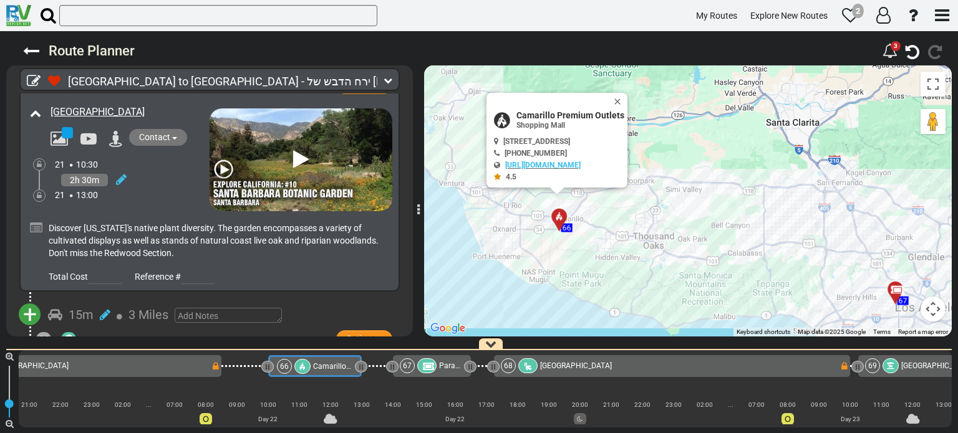
click at [167, 359] on link "El Presidio de [GEOGRAPHIC_DATA]" at bounding box center [129, 365] width 156 height 12
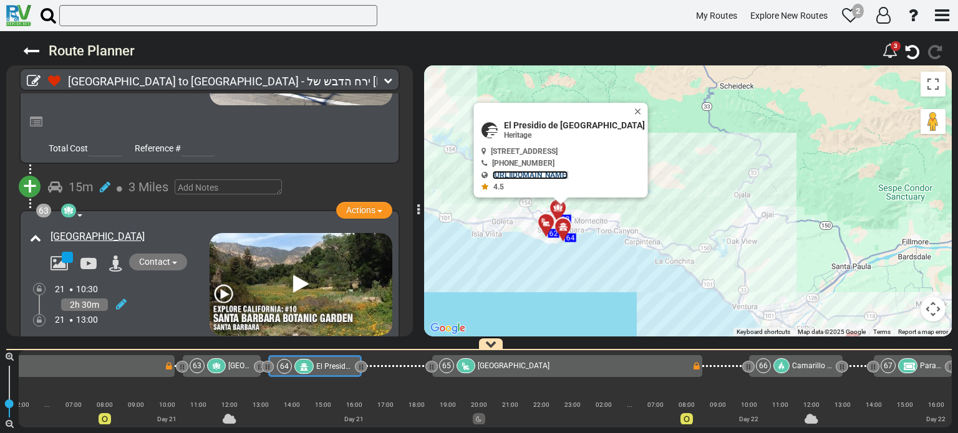
scroll to position [16557, 0]
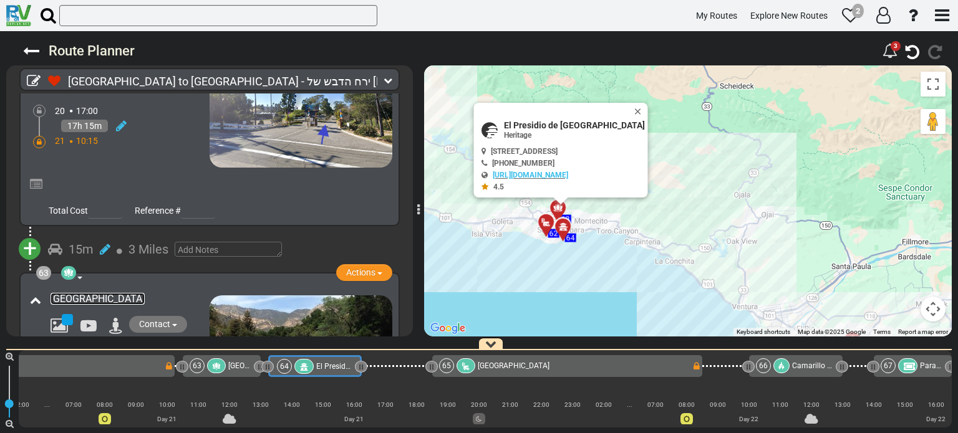
click at [127, 293] on link "[GEOGRAPHIC_DATA]" at bounding box center [98, 299] width 94 height 12
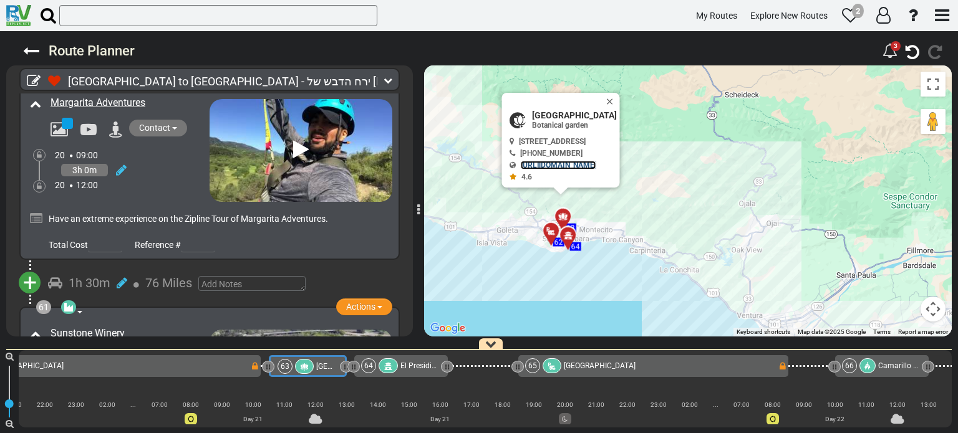
scroll to position [16058, 0]
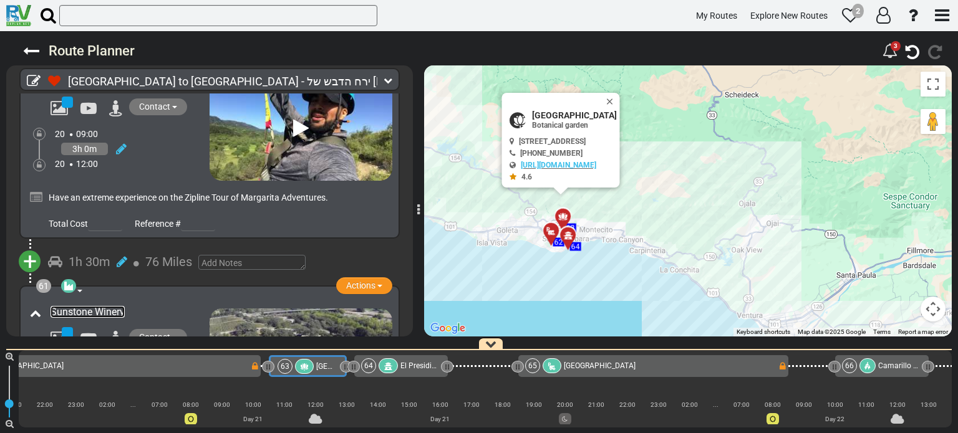
click at [102, 306] on link "Sunstone Winery" at bounding box center [88, 312] width 74 height 12
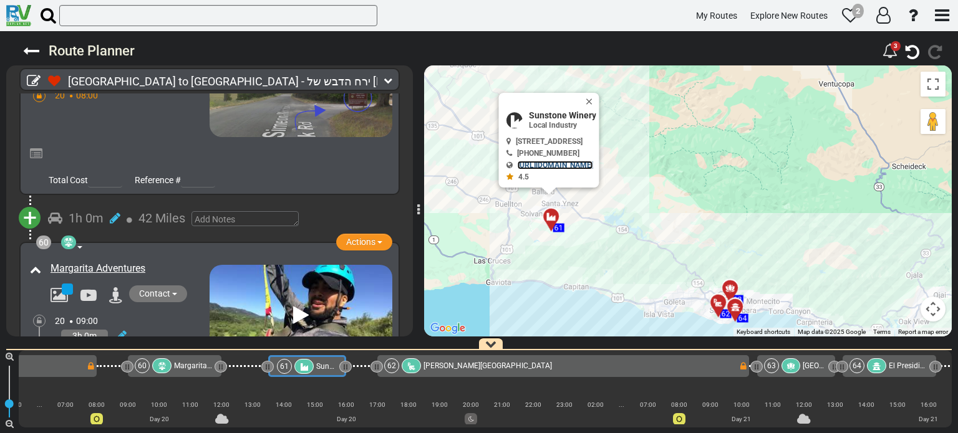
scroll to position [15809, 0]
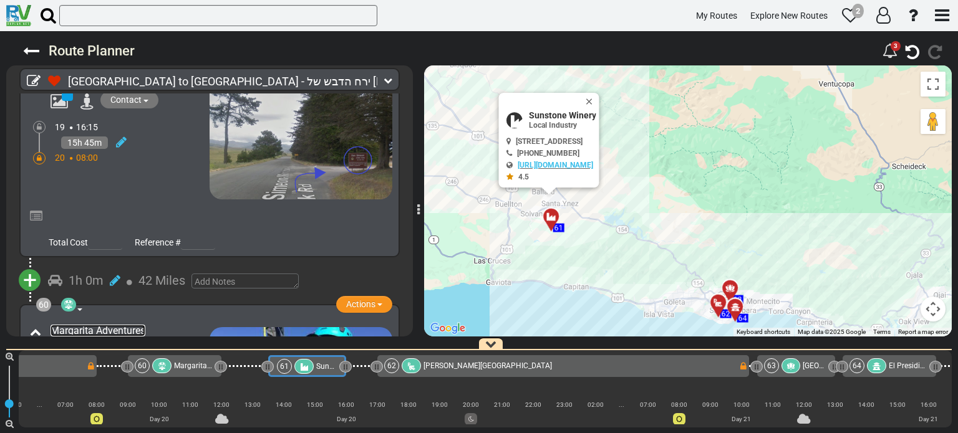
click at [90, 325] on link "Margarita Adventures" at bounding box center [98, 331] width 95 height 12
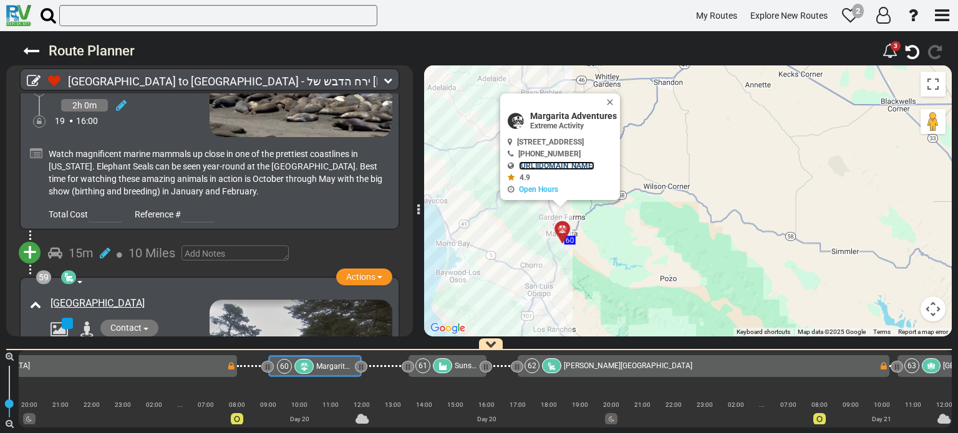
scroll to position [15559, 0]
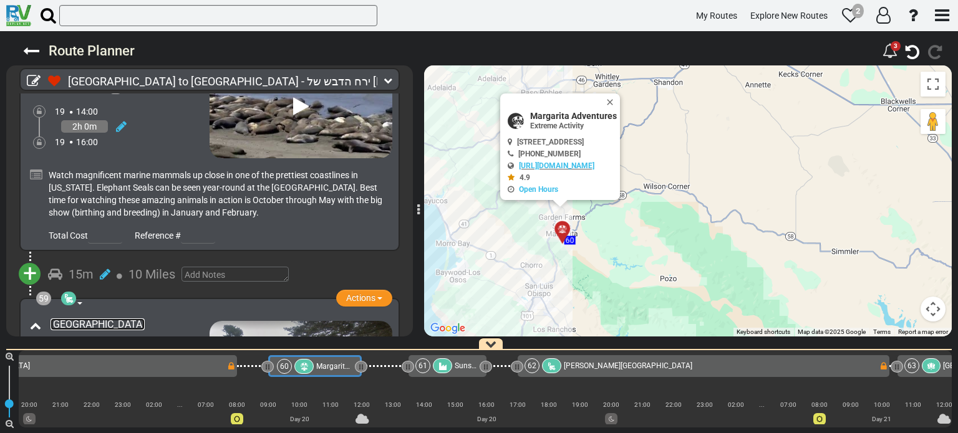
click at [145, 319] on link "[GEOGRAPHIC_DATA]" at bounding box center [98, 325] width 94 height 12
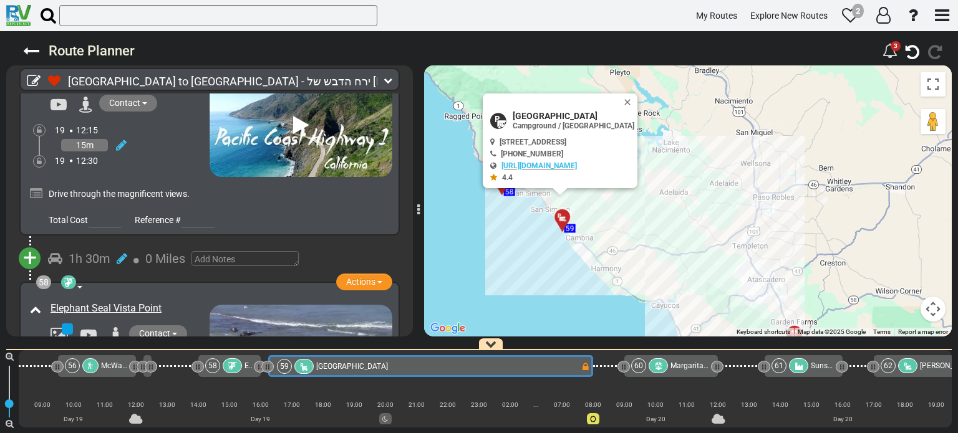
scroll to position [15247, 0]
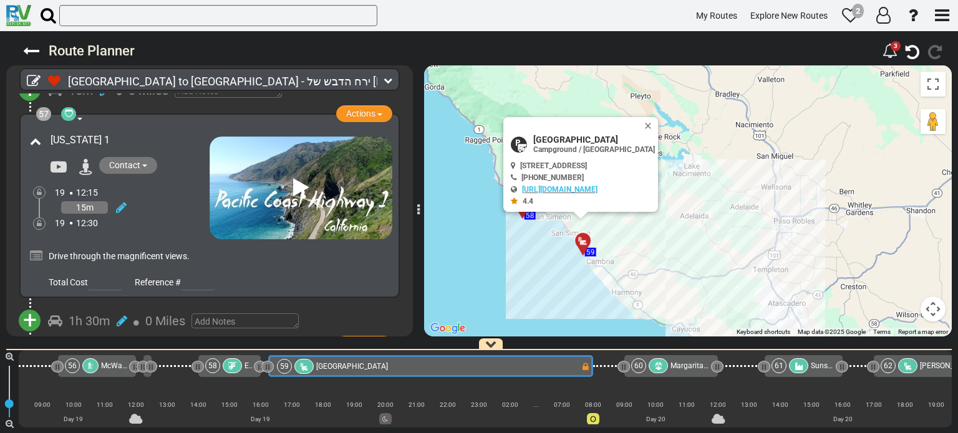
drag, startPoint x: 479, startPoint y: 240, endPoint x: 509, endPoint y: 275, distance: 46.0
click at [509, 275] on div "To activate drag with keyboard, press Alt + Enter. Once in keyboard drag state,…" at bounding box center [688, 200] width 528 height 271
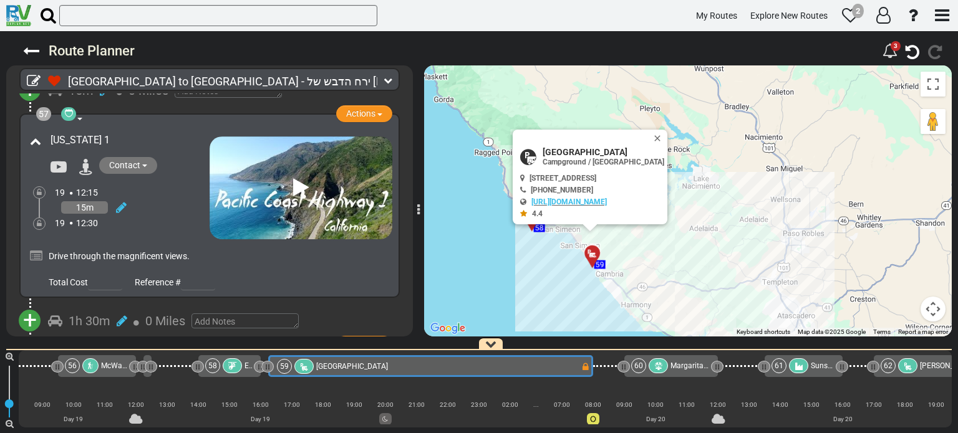
click at [667, 133] on button "Close" at bounding box center [659, 138] width 15 height 17
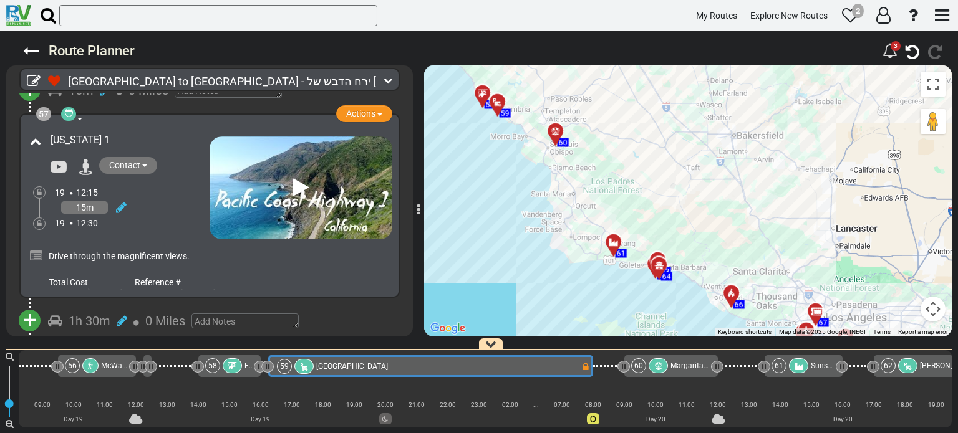
drag, startPoint x: 616, startPoint y: 286, endPoint x: 507, endPoint y: 168, distance: 161.1
click at [507, 168] on div "To activate drag with keyboard, press Alt + Enter. Once in keyboard drag state,…" at bounding box center [688, 200] width 528 height 271
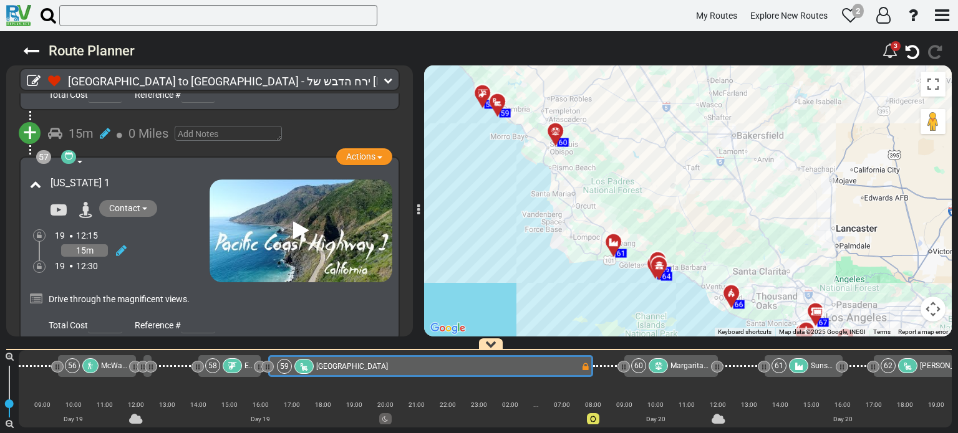
scroll to position [15185, 0]
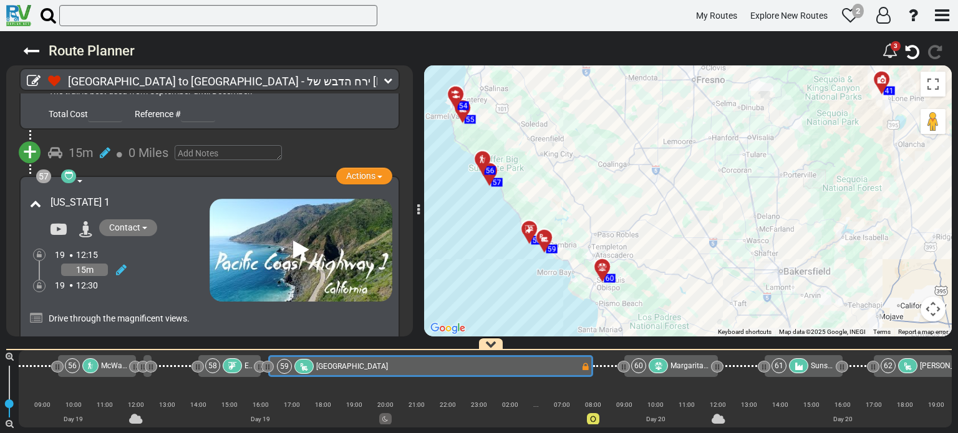
drag, startPoint x: 511, startPoint y: 201, endPoint x: 557, endPoint y: 340, distance: 146.7
click at [557, 340] on div "[GEOGRAPHIC_DATA] to [GEOGRAPHIC_DATA] - ירח הדבש של [PERSON_NAME] (US98) 24 Da…" at bounding box center [479, 232] width 958 height 402
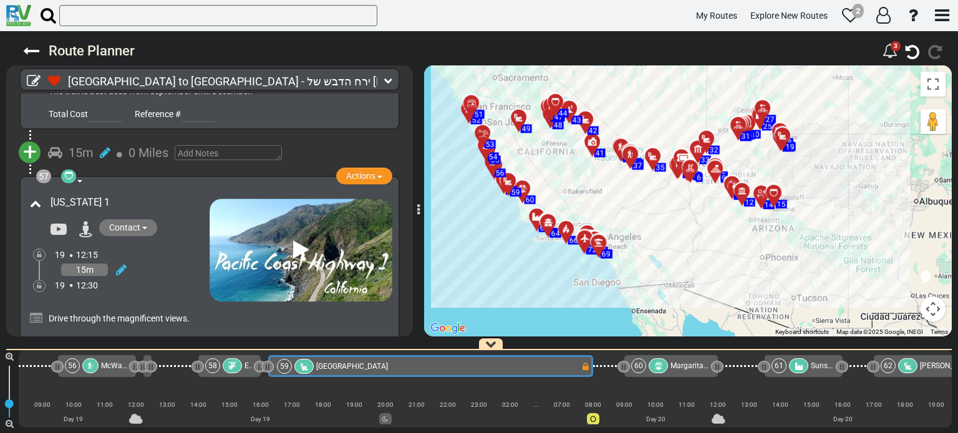
drag, startPoint x: 511, startPoint y: 304, endPoint x: 494, endPoint y: 208, distance: 96.9
click at [495, 207] on div "To activate drag with keyboard, press Alt + Enter. Once in keyboard drag state,…" at bounding box center [688, 200] width 528 height 271
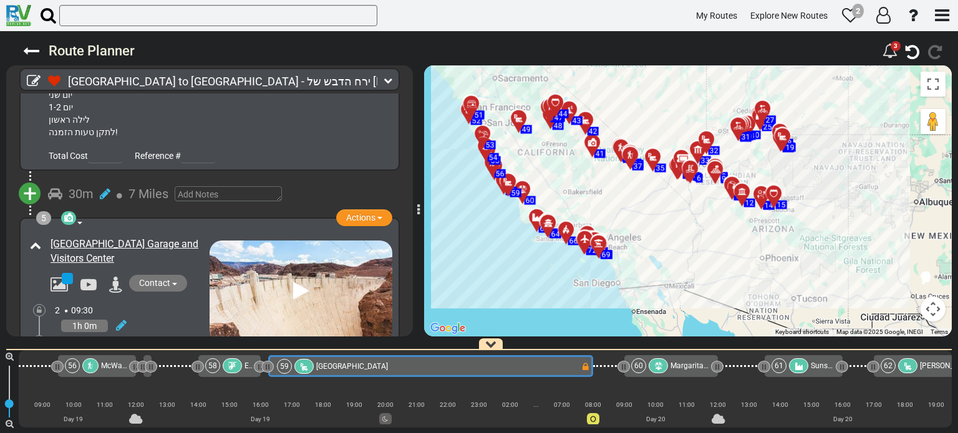
scroll to position [0, 0]
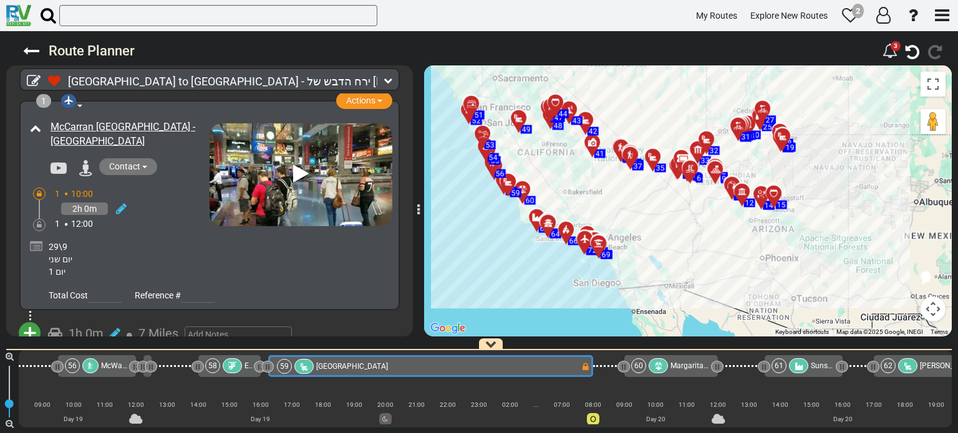
click at [387, 82] on icon at bounding box center [387, 80] width 9 height 9
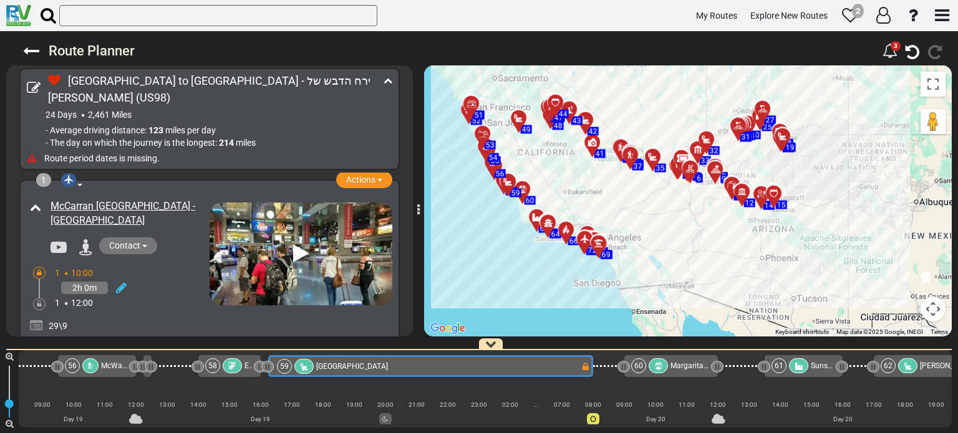
click at [387, 82] on icon at bounding box center [387, 80] width 9 height 9
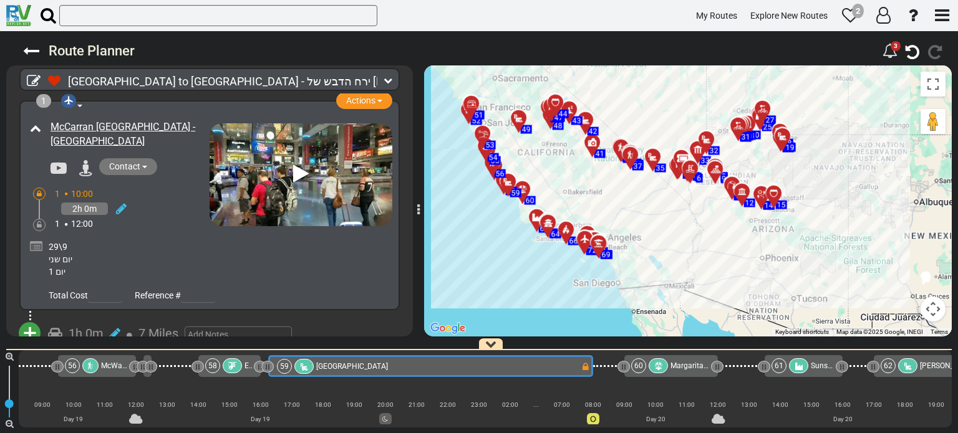
click at [381, 74] on div at bounding box center [384, 80] width 15 height 16
click at [385, 76] on icon at bounding box center [387, 80] width 9 height 9
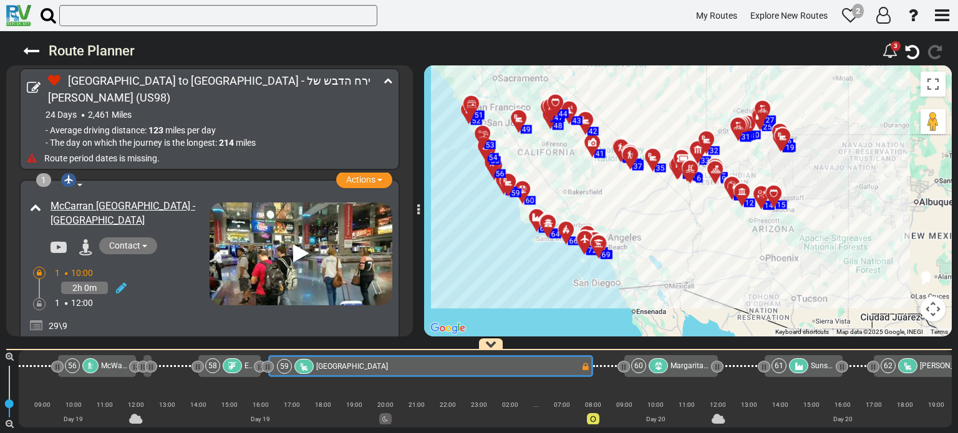
click at [385, 76] on icon at bounding box center [387, 80] width 9 height 9
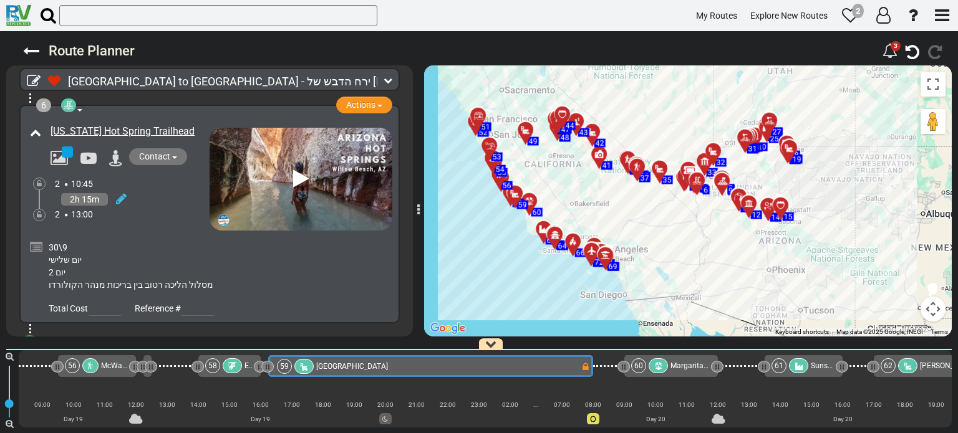
scroll to position [1372, 0]
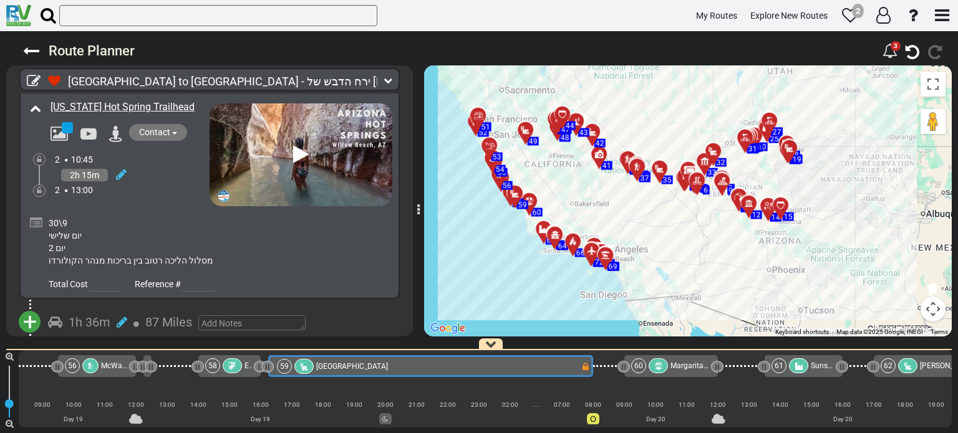
click at [296, 145] on icon at bounding box center [301, 155] width 16 height 20
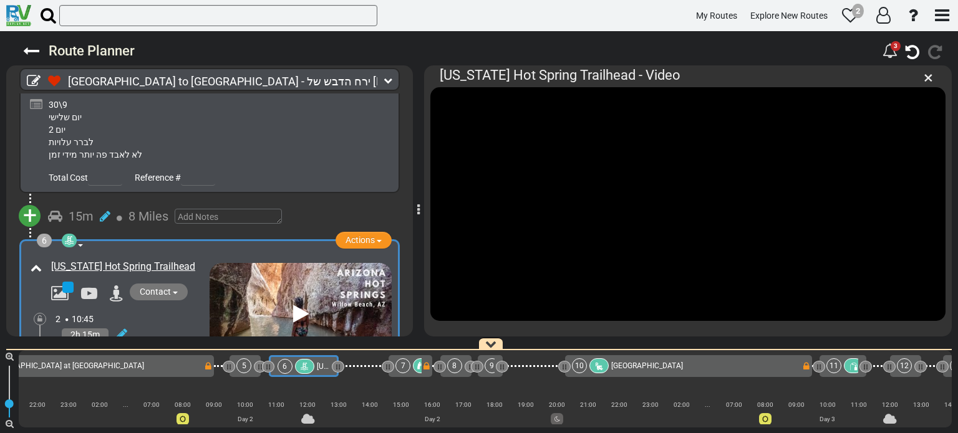
scroll to position [0, 0]
